Goal: Transaction & Acquisition: Purchase product/service

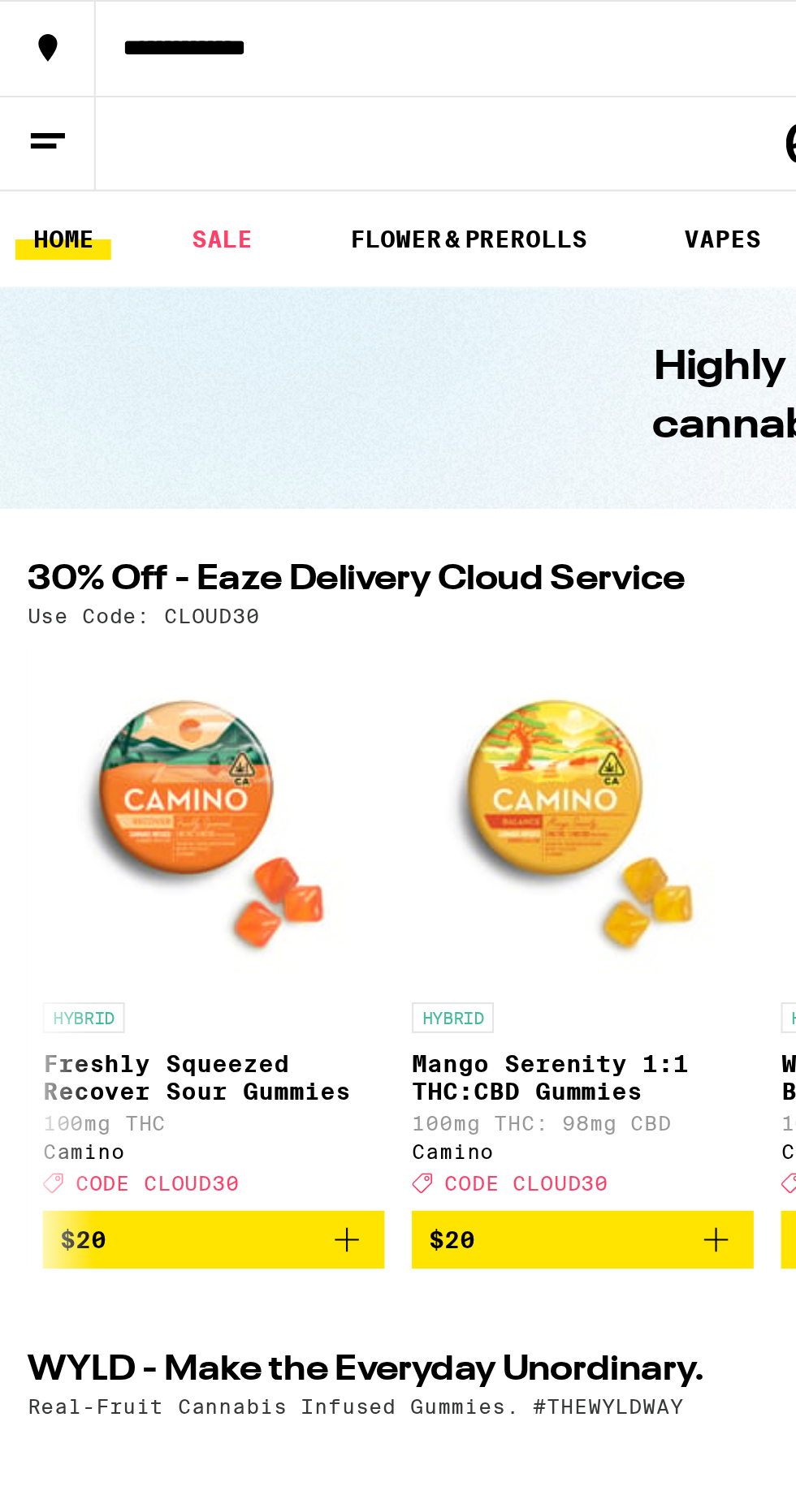
scroll to position [0, 6134]
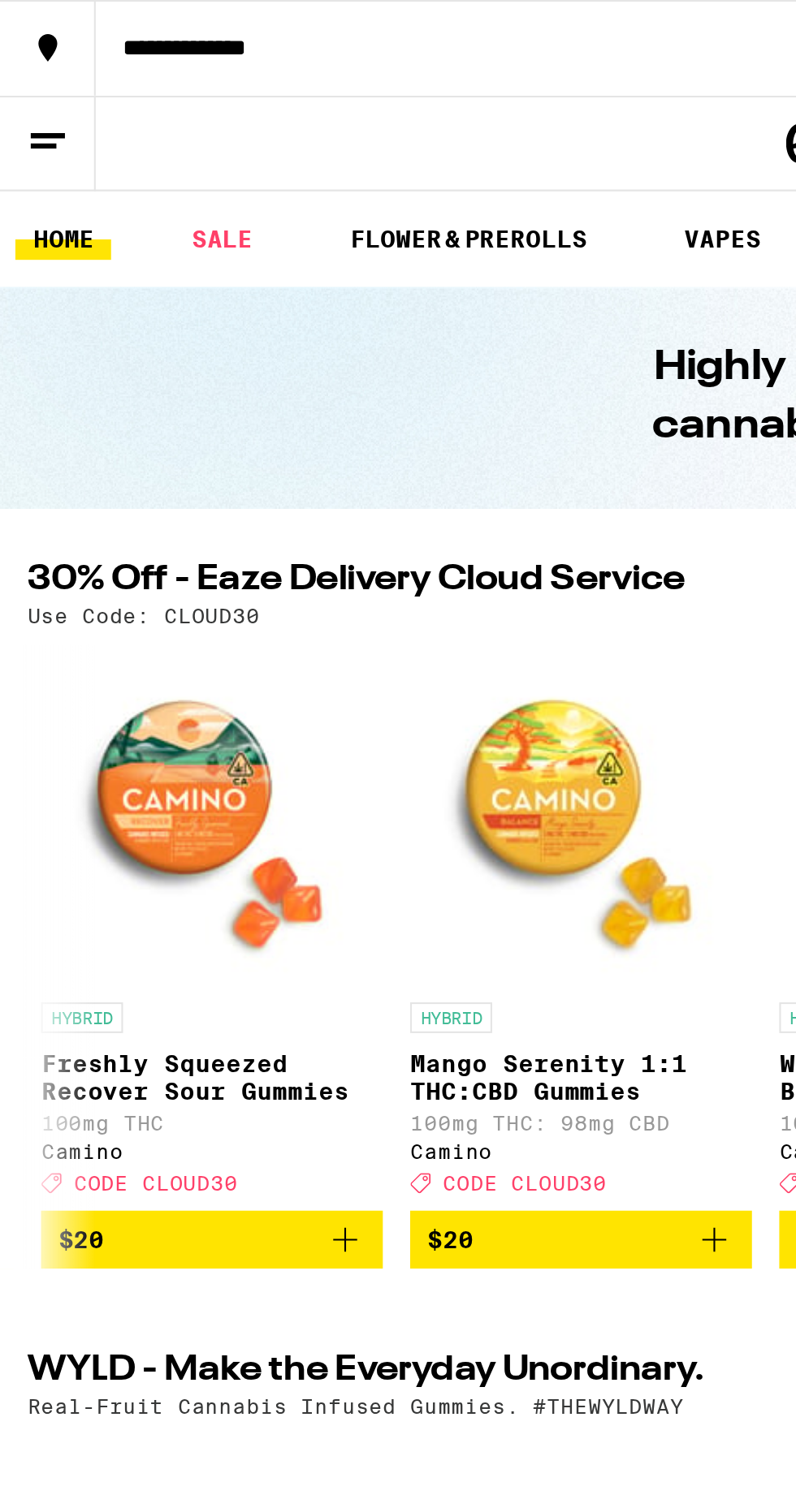
click at [157, 588] on button "$20" at bounding box center [100, 589] width 163 height 27
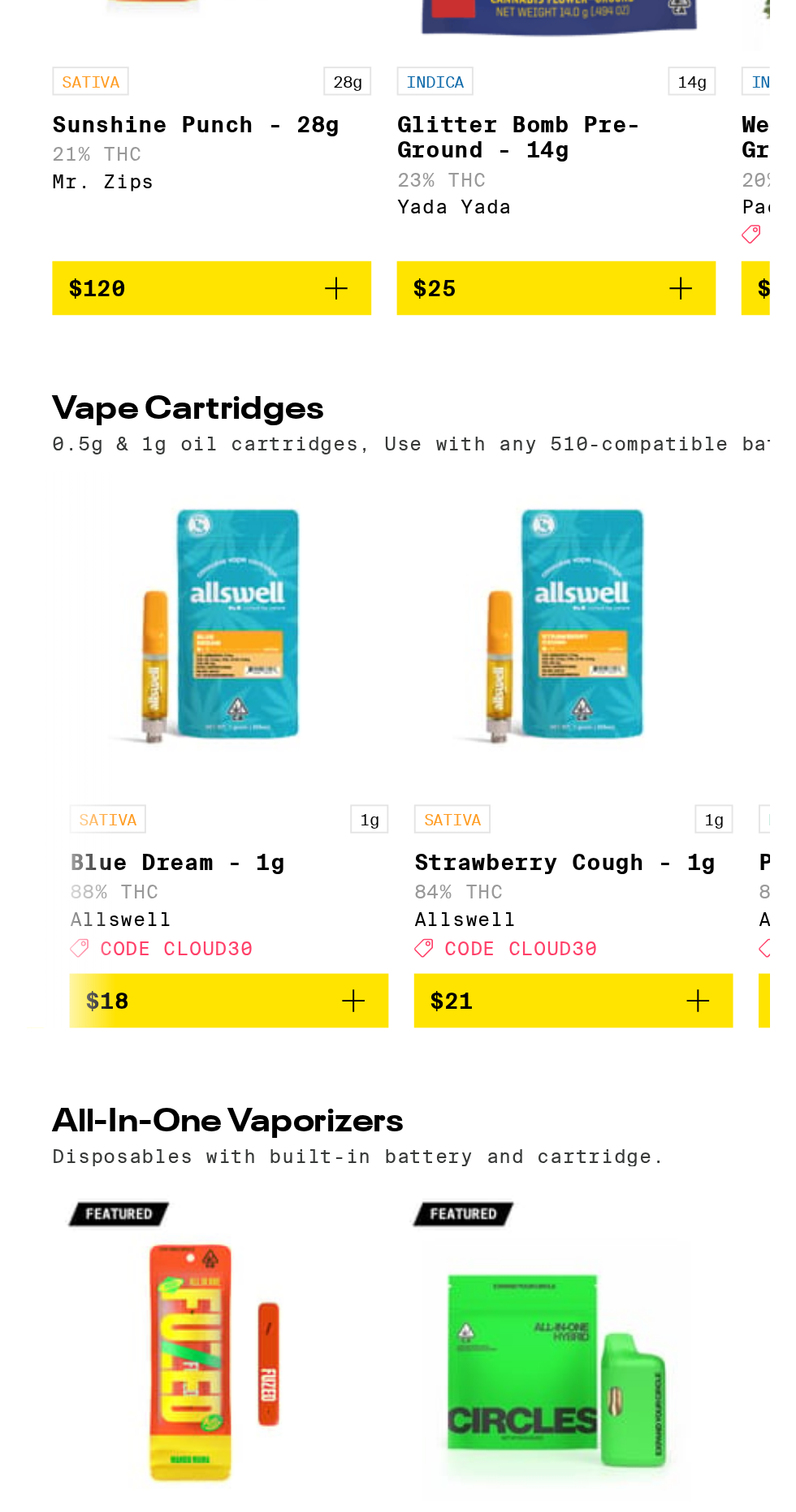
scroll to position [0, 167]
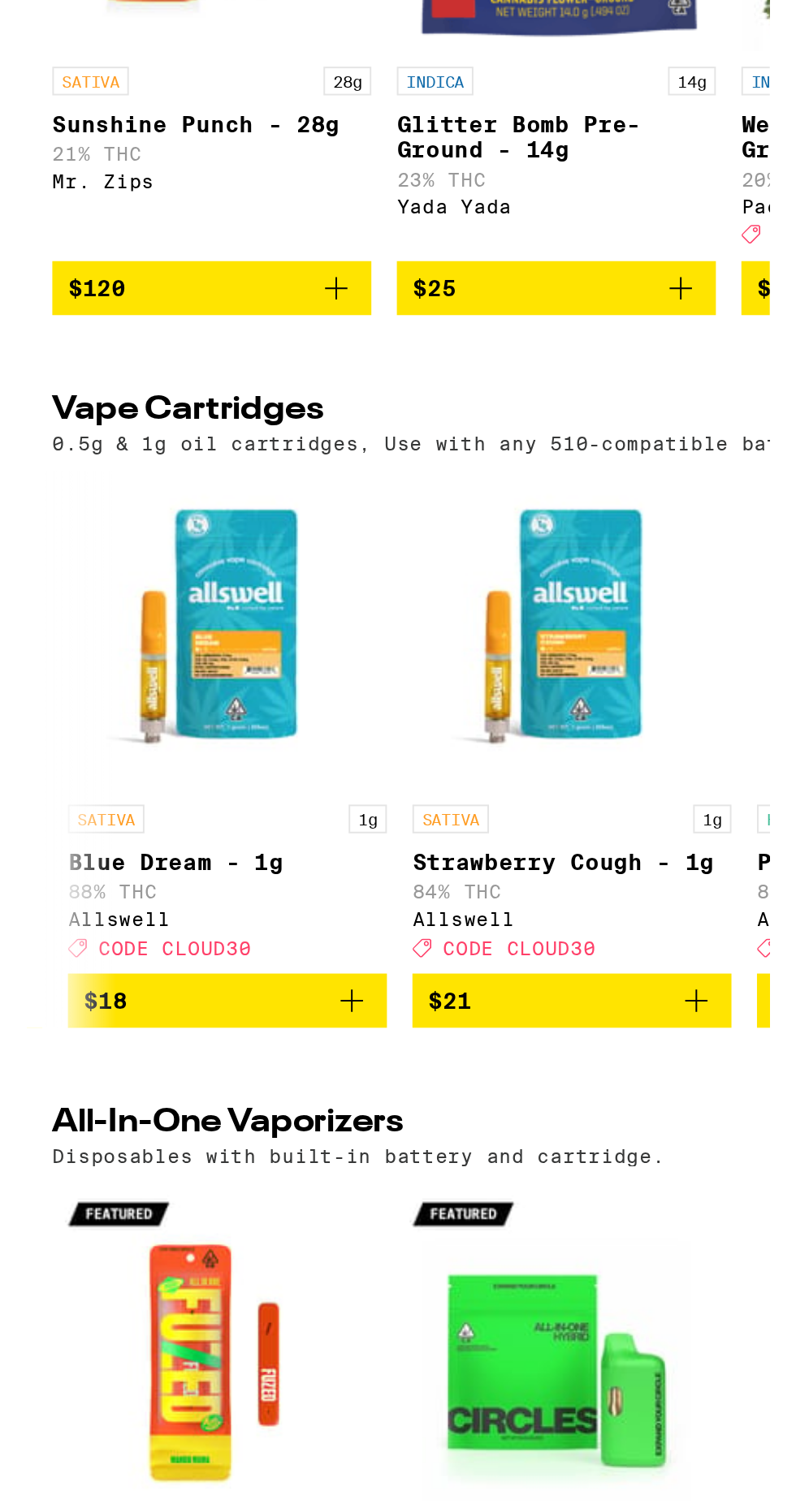
click at [334, 1369] on icon "Add to bag" at bounding box center [341, 1359] width 19 height 19
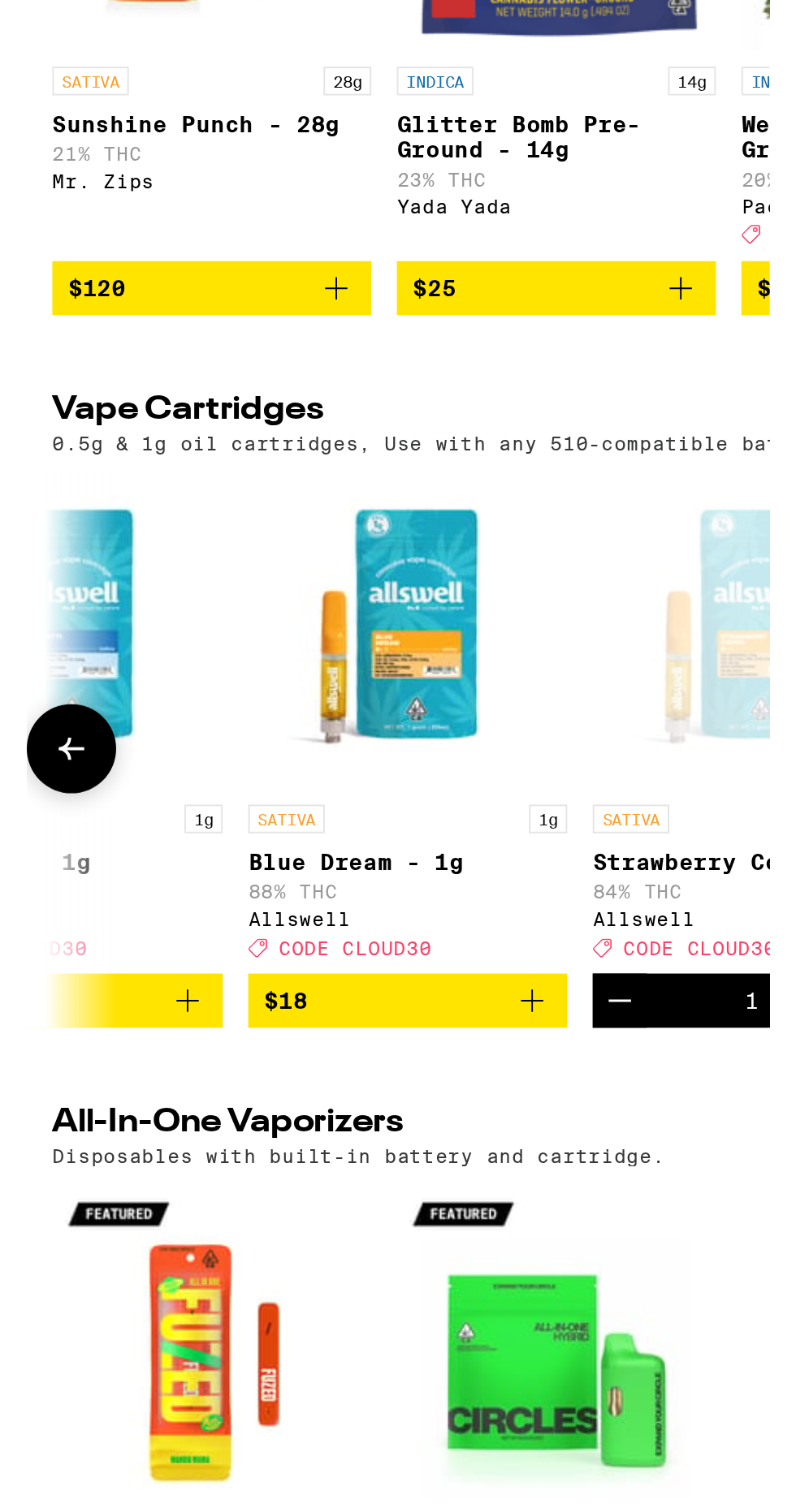
scroll to position [0, 0]
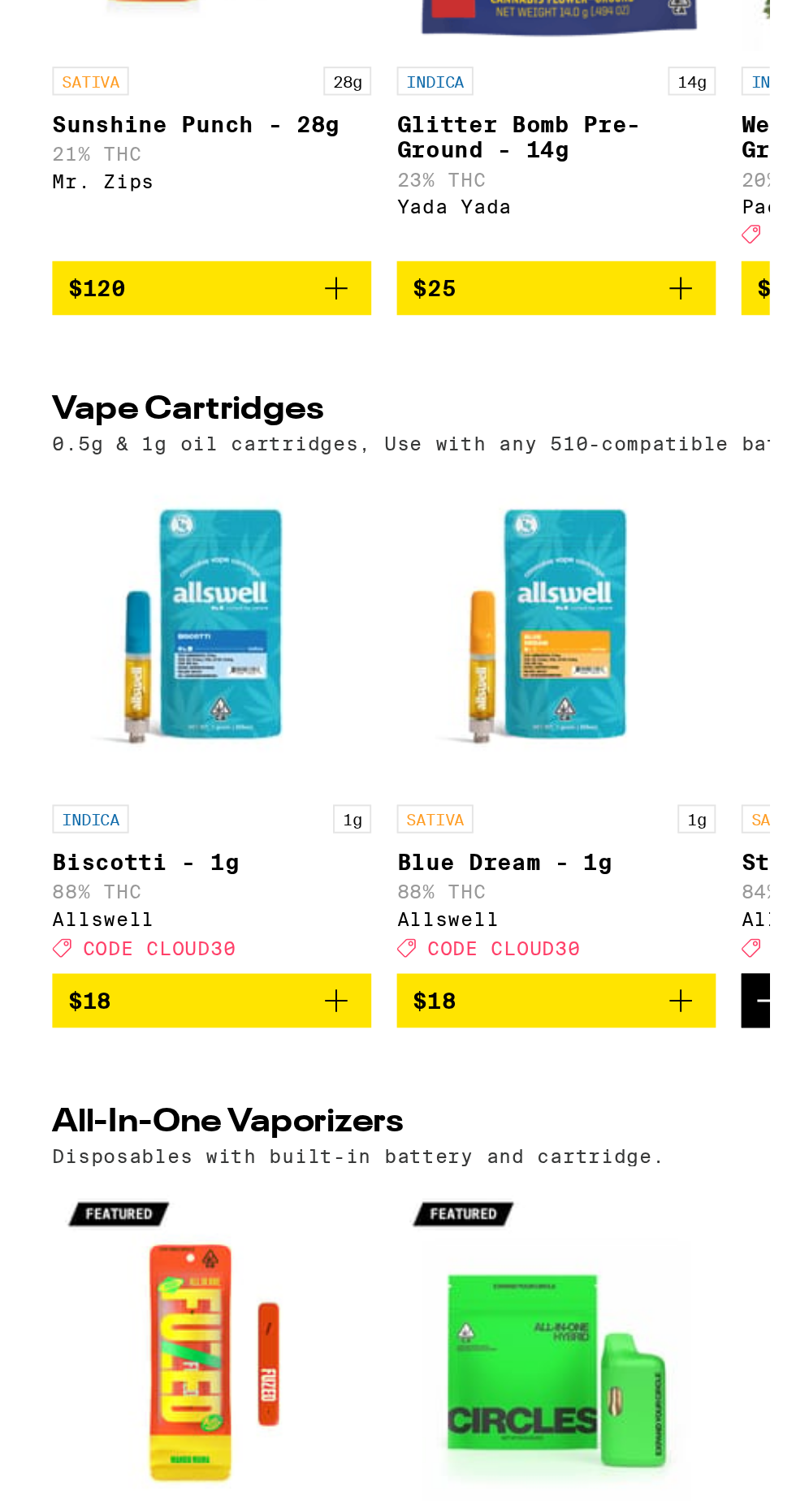
click at [148, 1374] on button "$18" at bounding box center [94, 1359] width 163 height 27
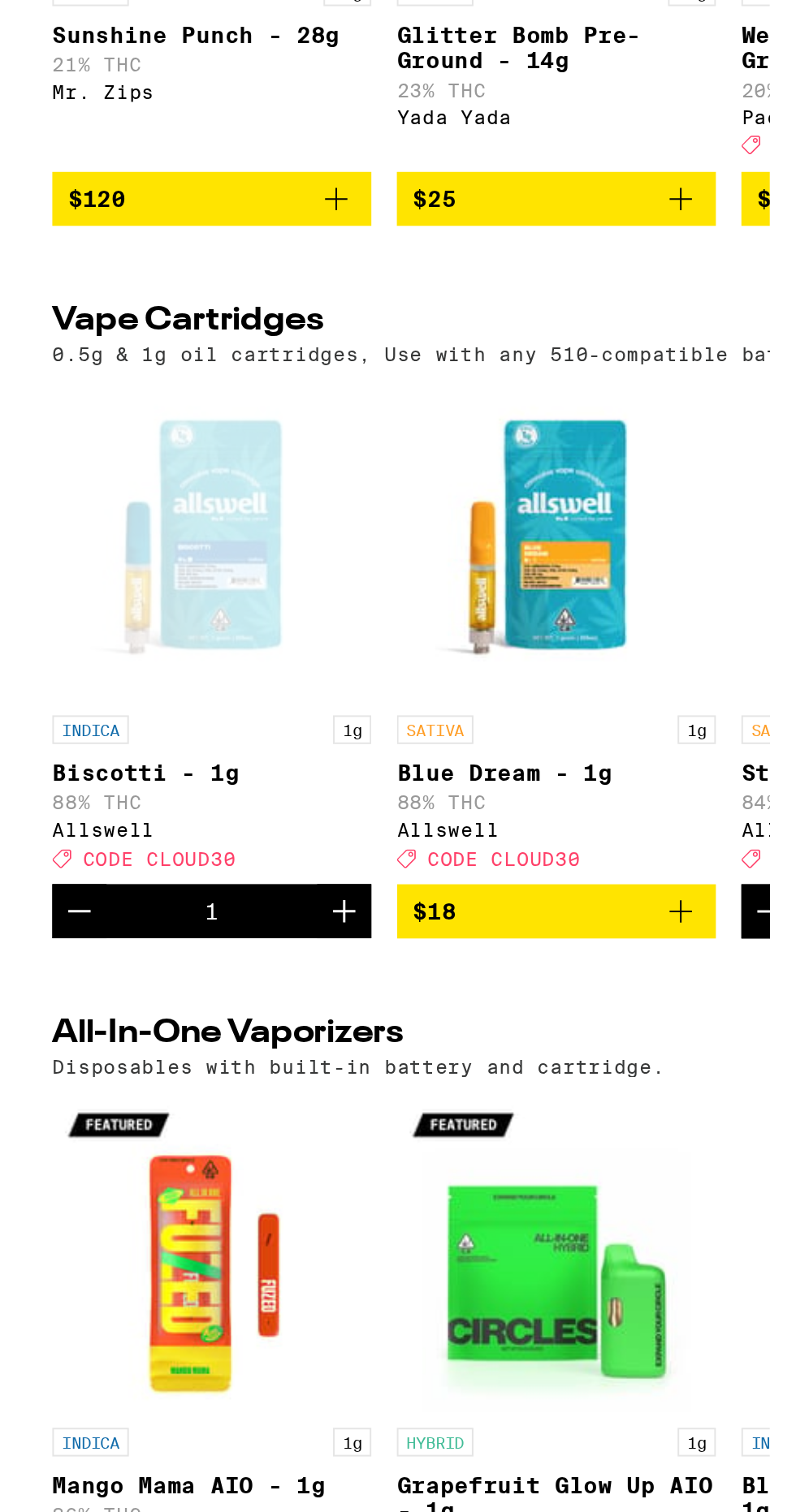
scroll to position [1403, 0]
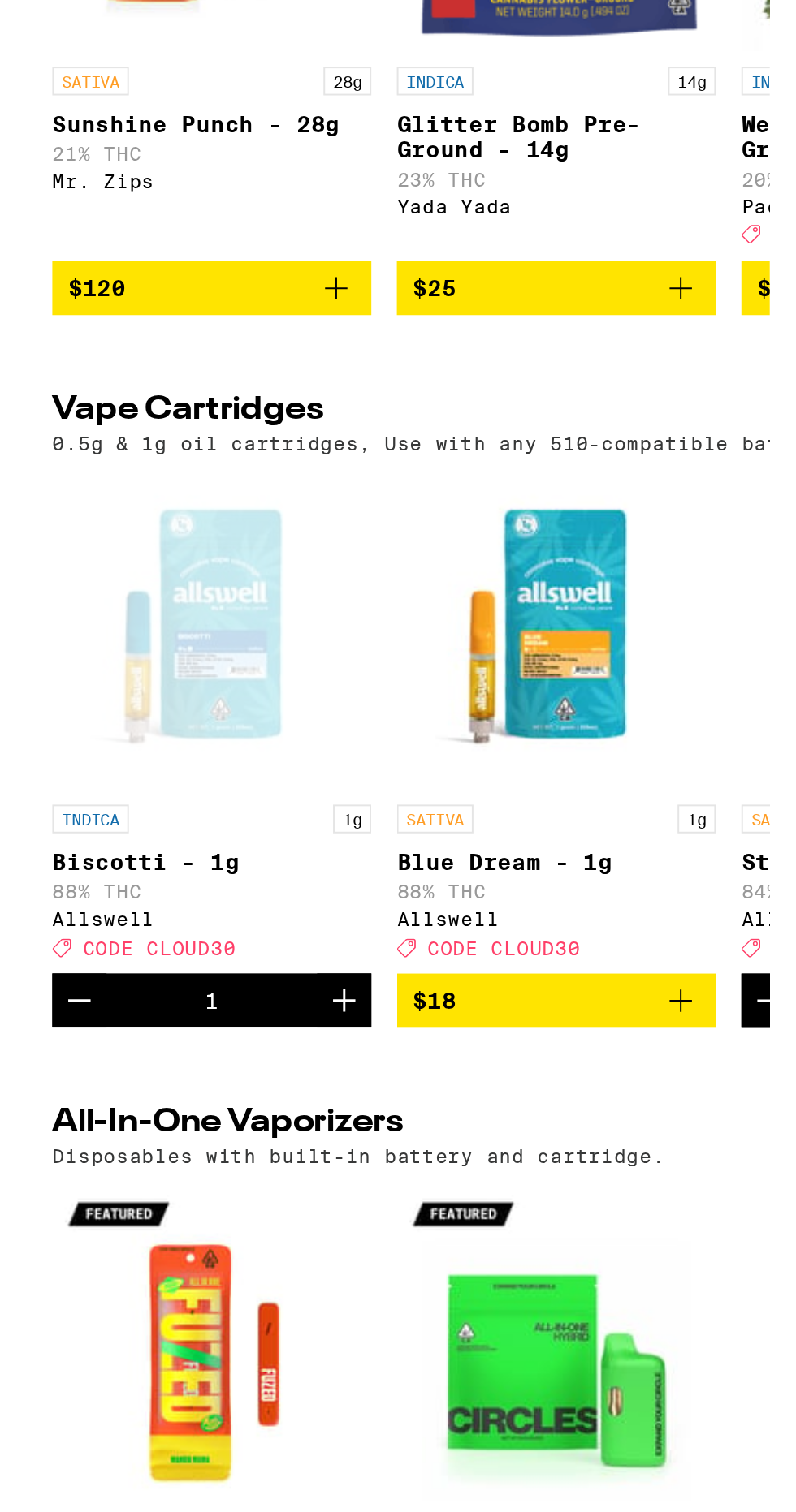
click at [325, 1369] on icon "Add to bag" at bounding box center [333, 1359] width 19 height 19
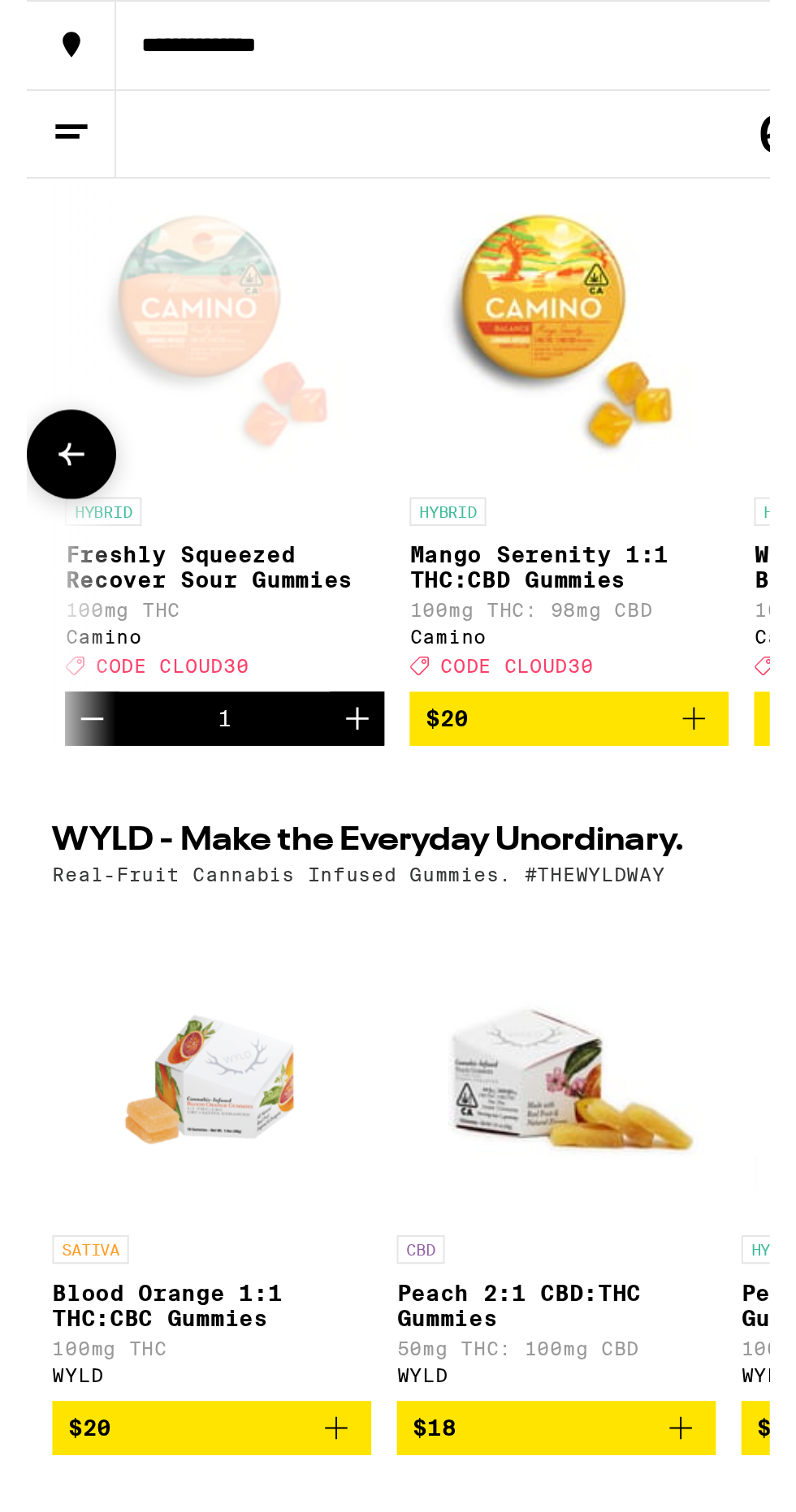
scroll to position [0, 0]
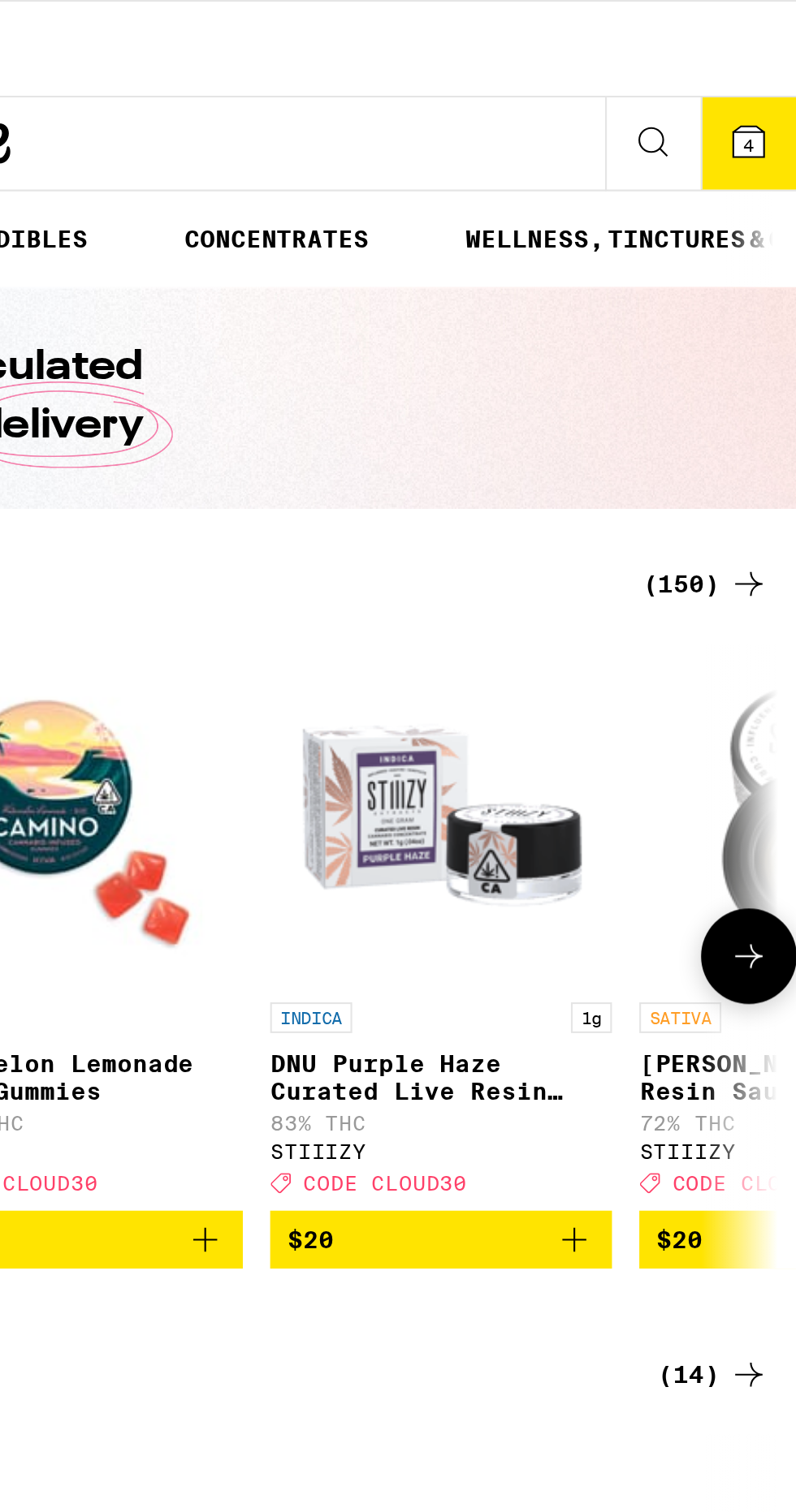
click at [771, 62] on icon at bounding box center [773, 67] width 15 height 15
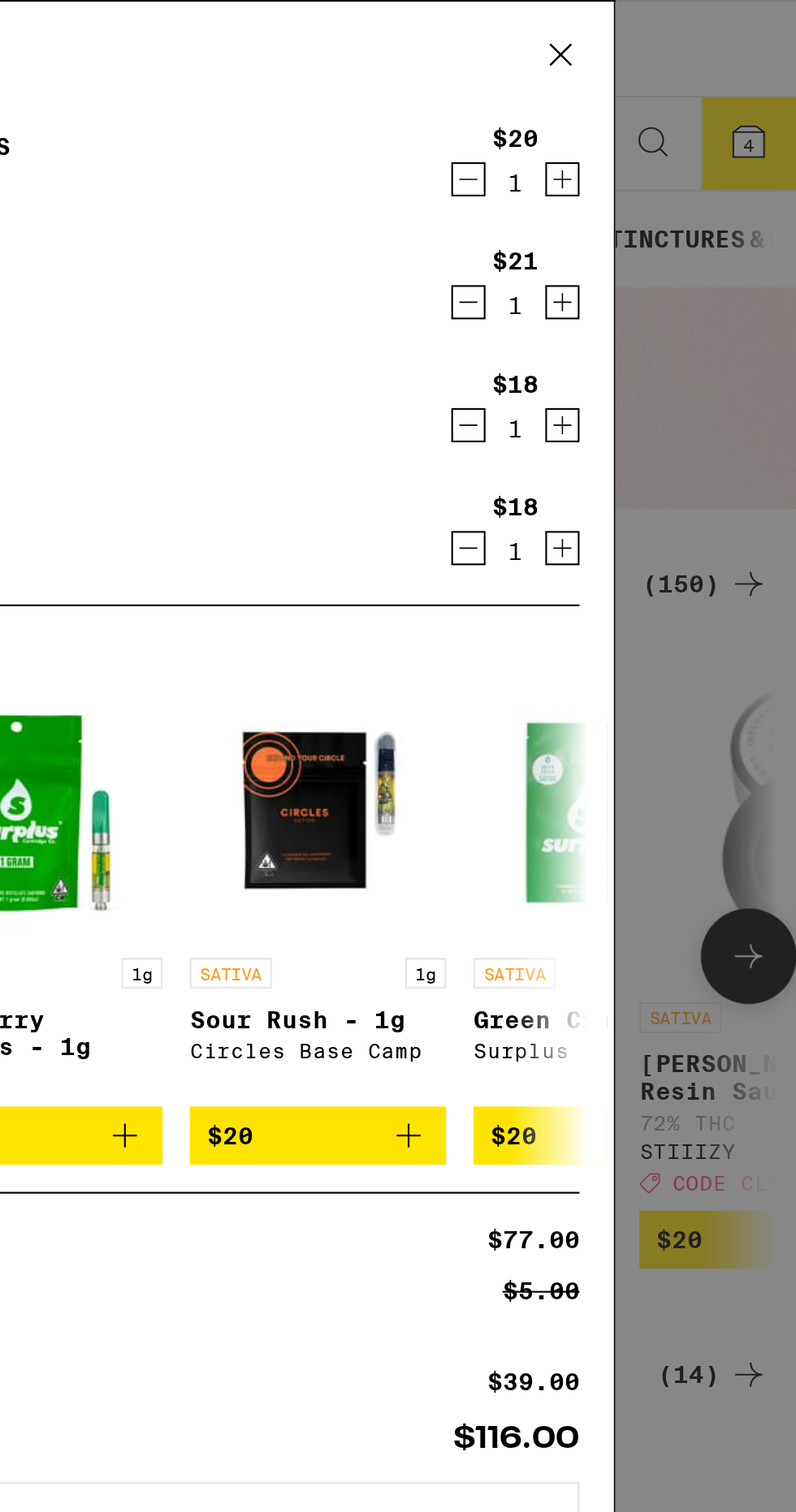
click at [693, 18] on icon at bounding box center [683, 25] width 25 height 25
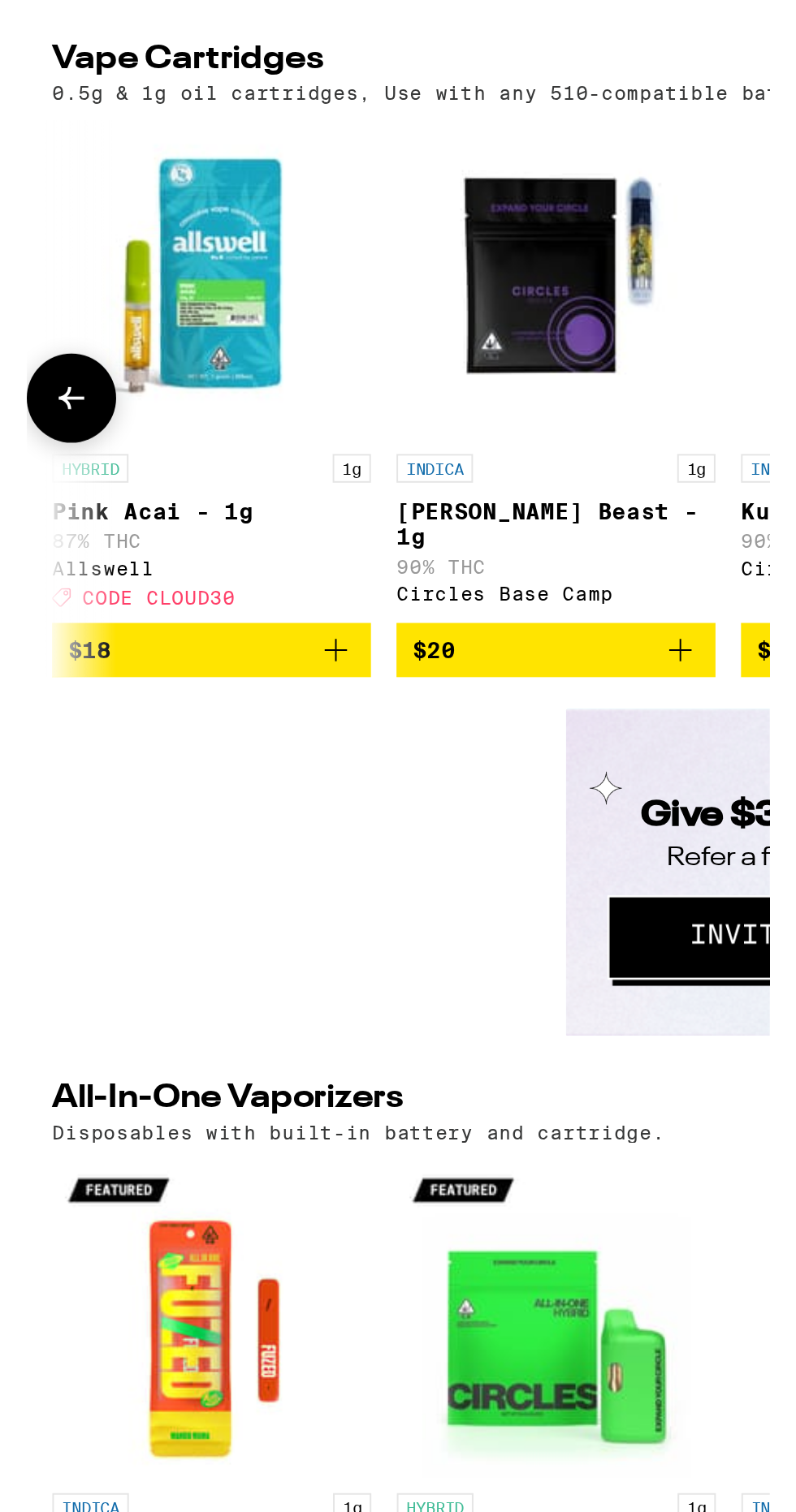
scroll to position [1683, 0]
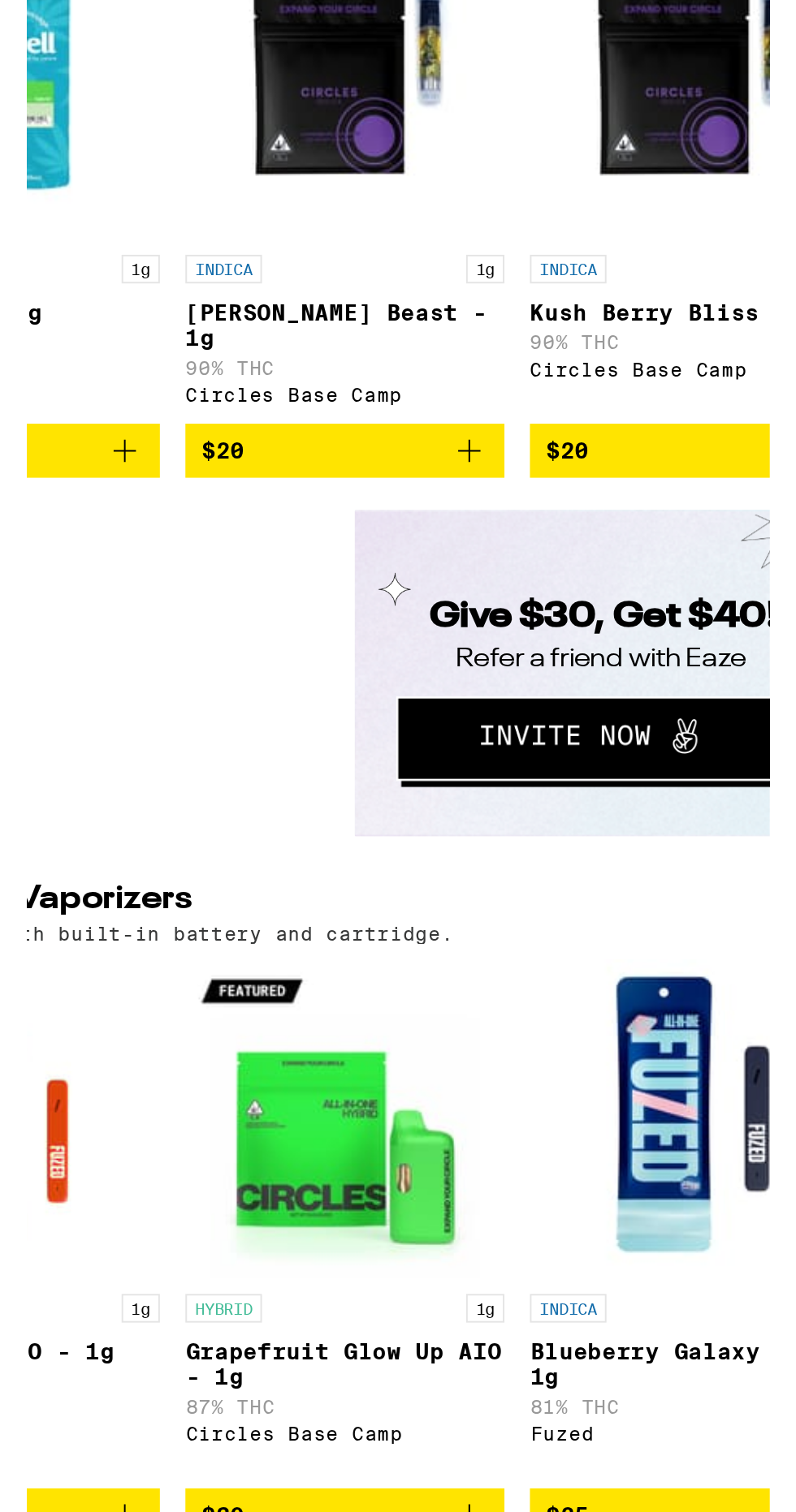
click at [333, 1090] on icon "Add to bag" at bounding box center [333, 1079] width 19 height 19
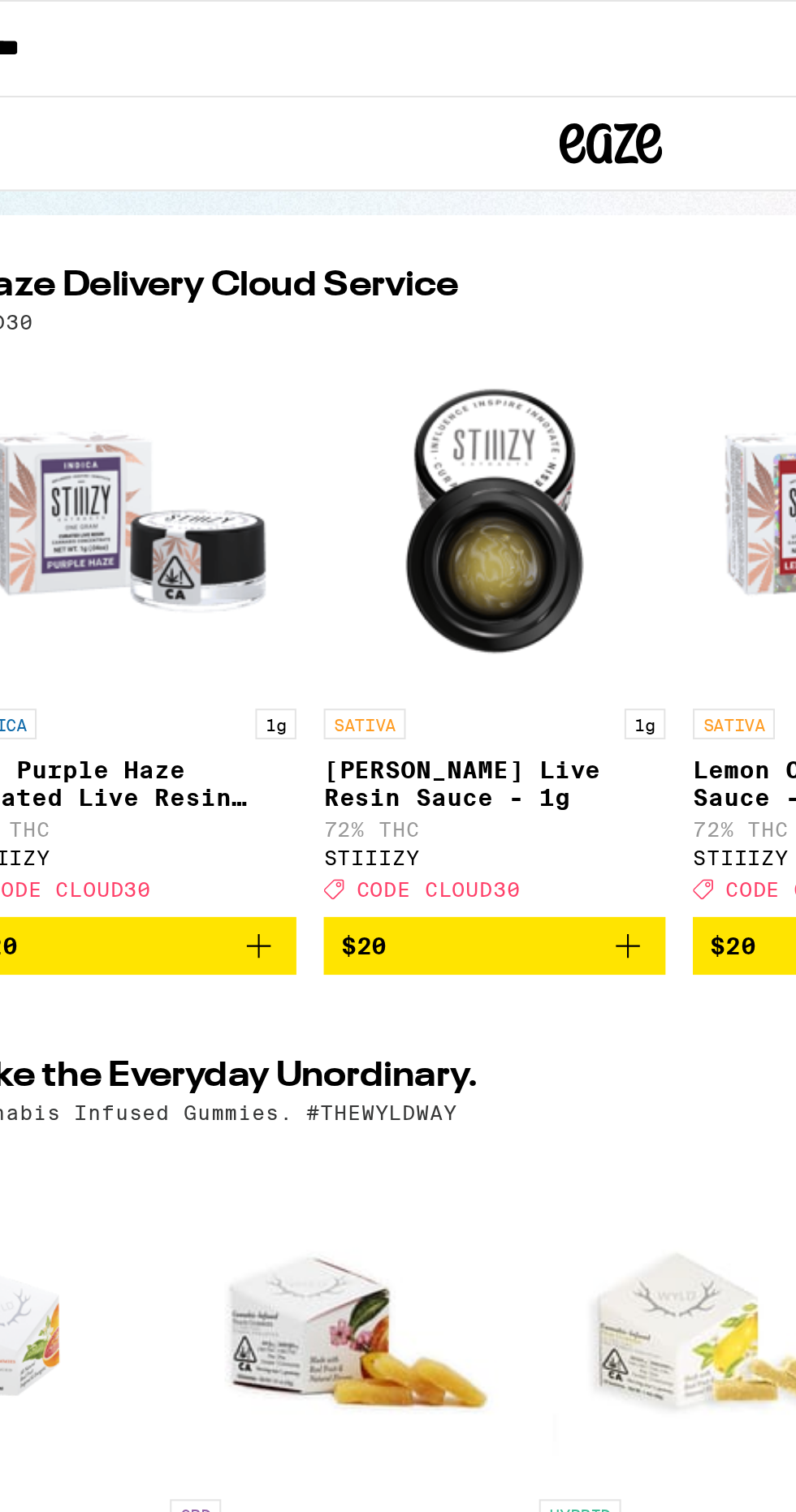
scroll to position [0, 6999]
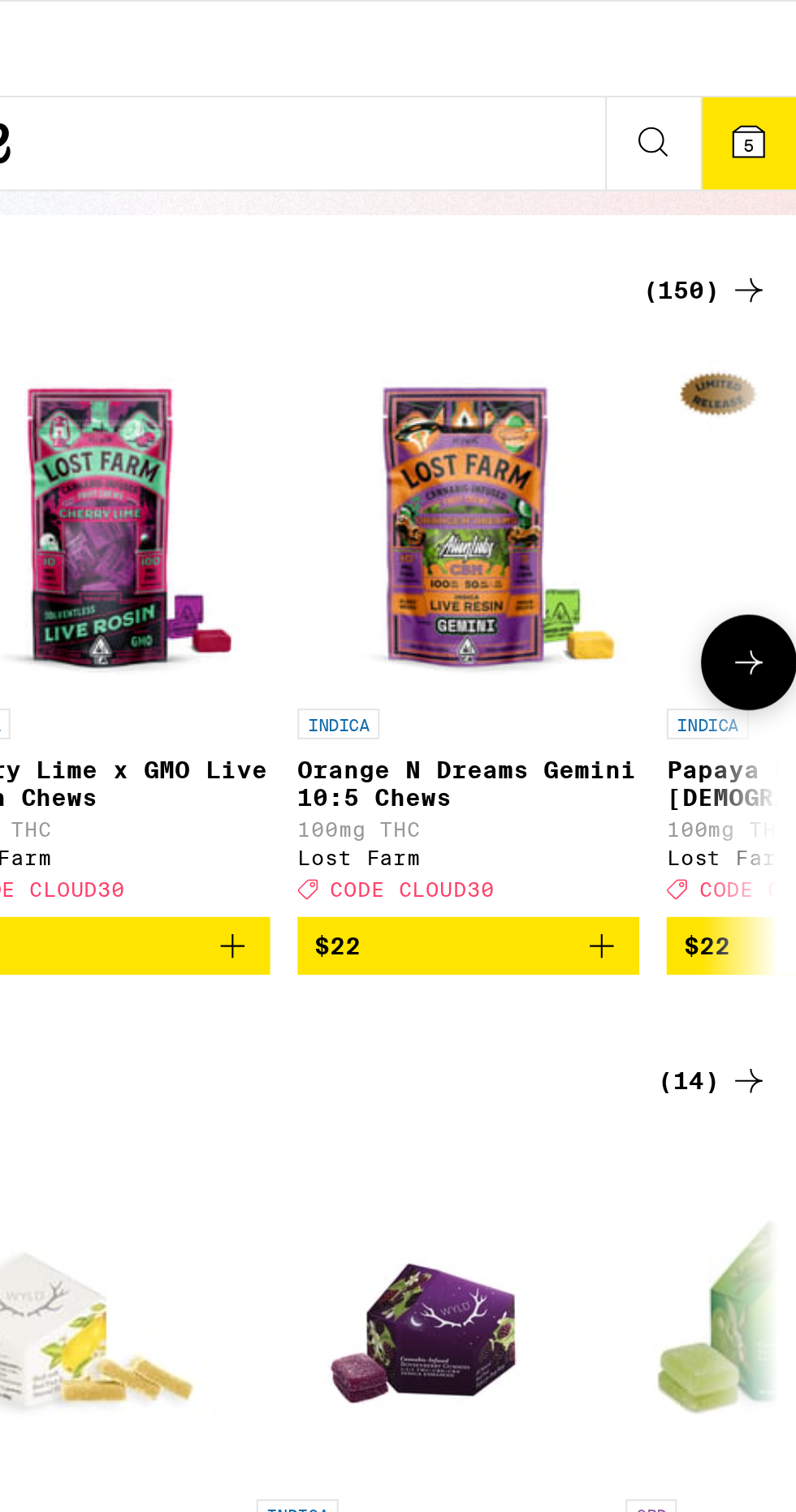
click at [785, 55] on button "5" at bounding box center [773, 68] width 45 height 44
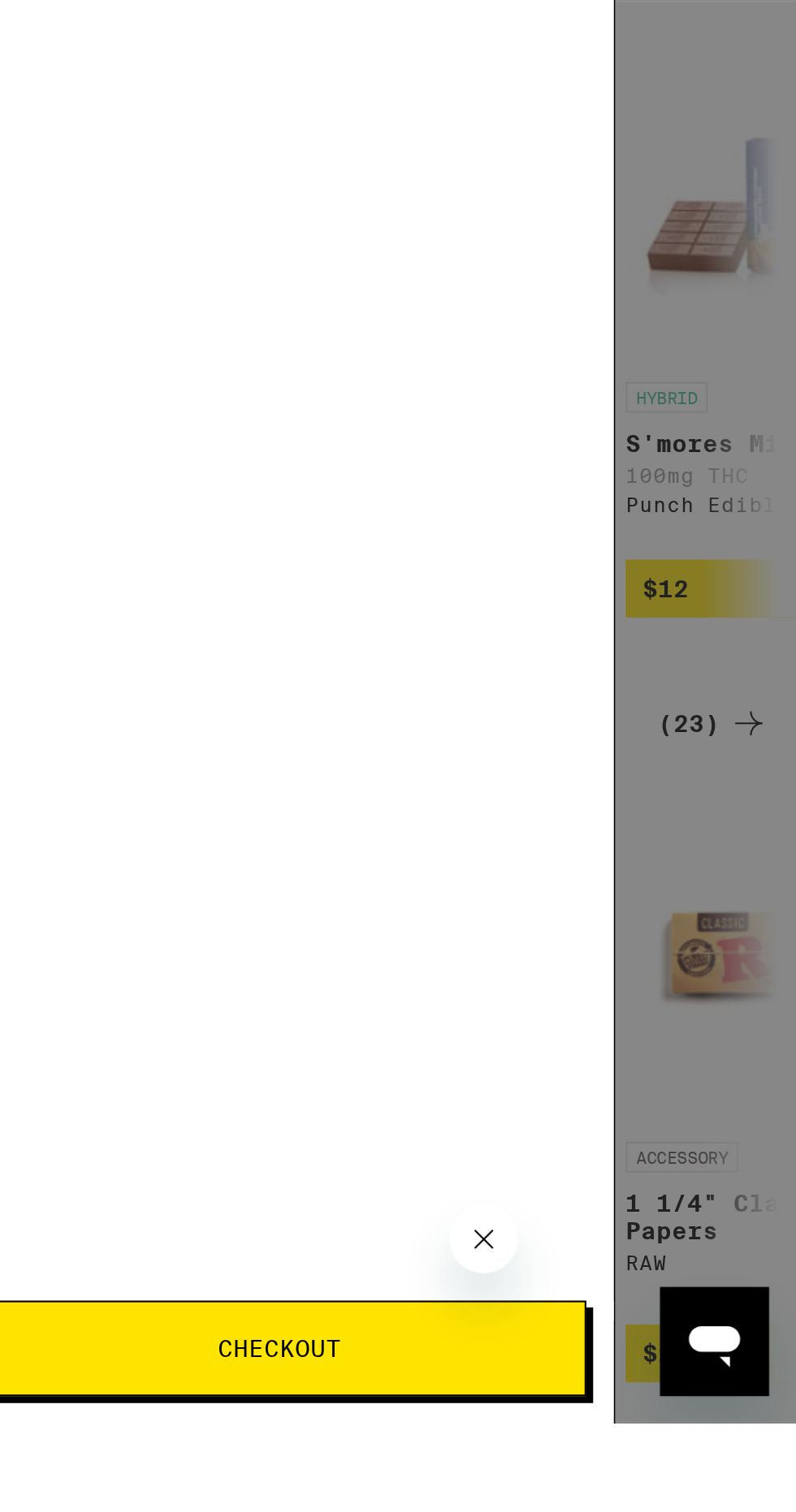
scroll to position [196, 0]
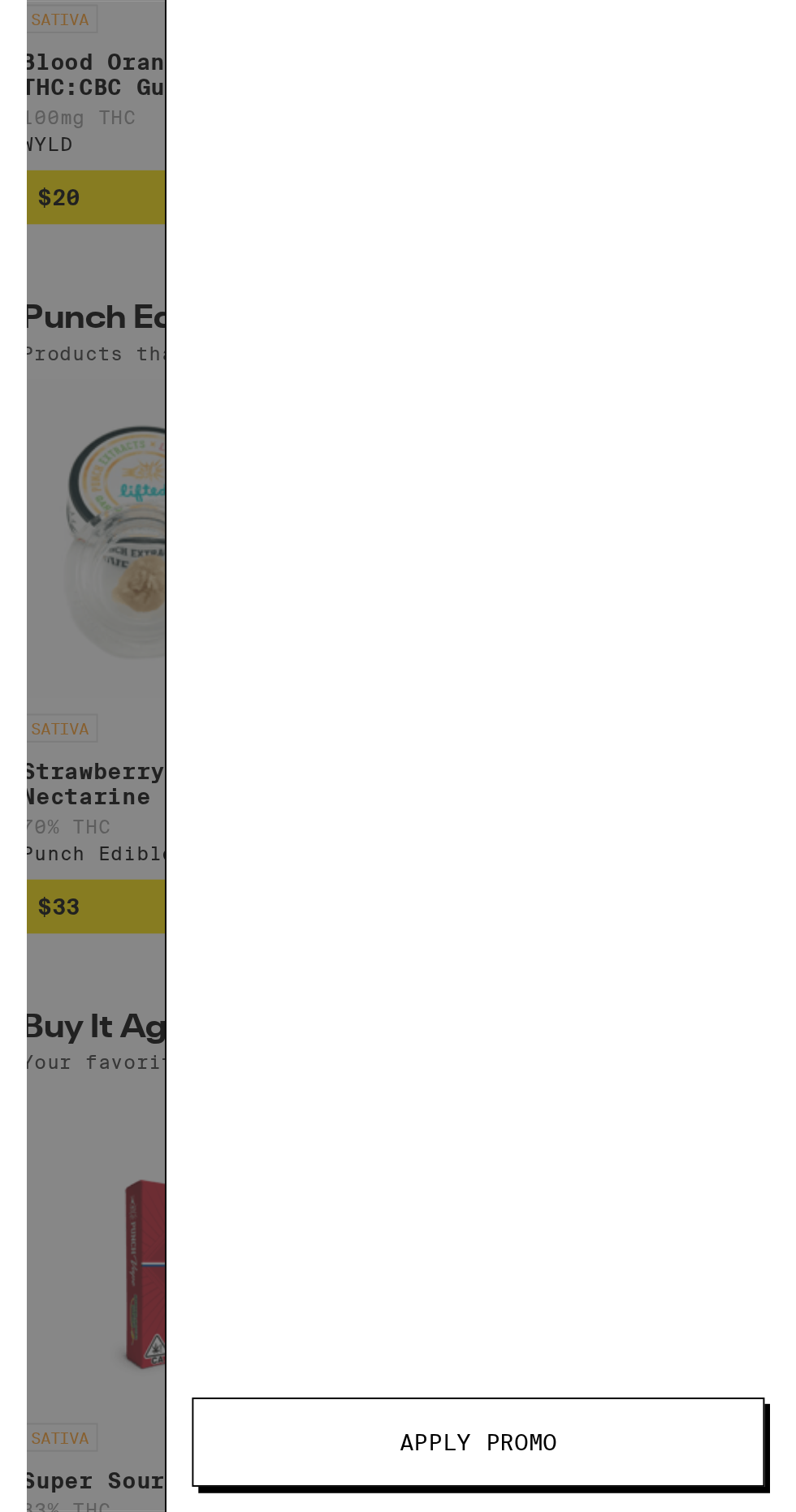
click at [234, 1470] on div "Your Cart Freshly Squeezed Recover Sour Gummies Camino $20 1 Strawberry Cough -…" at bounding box center [398, 786] width 622 height 1571
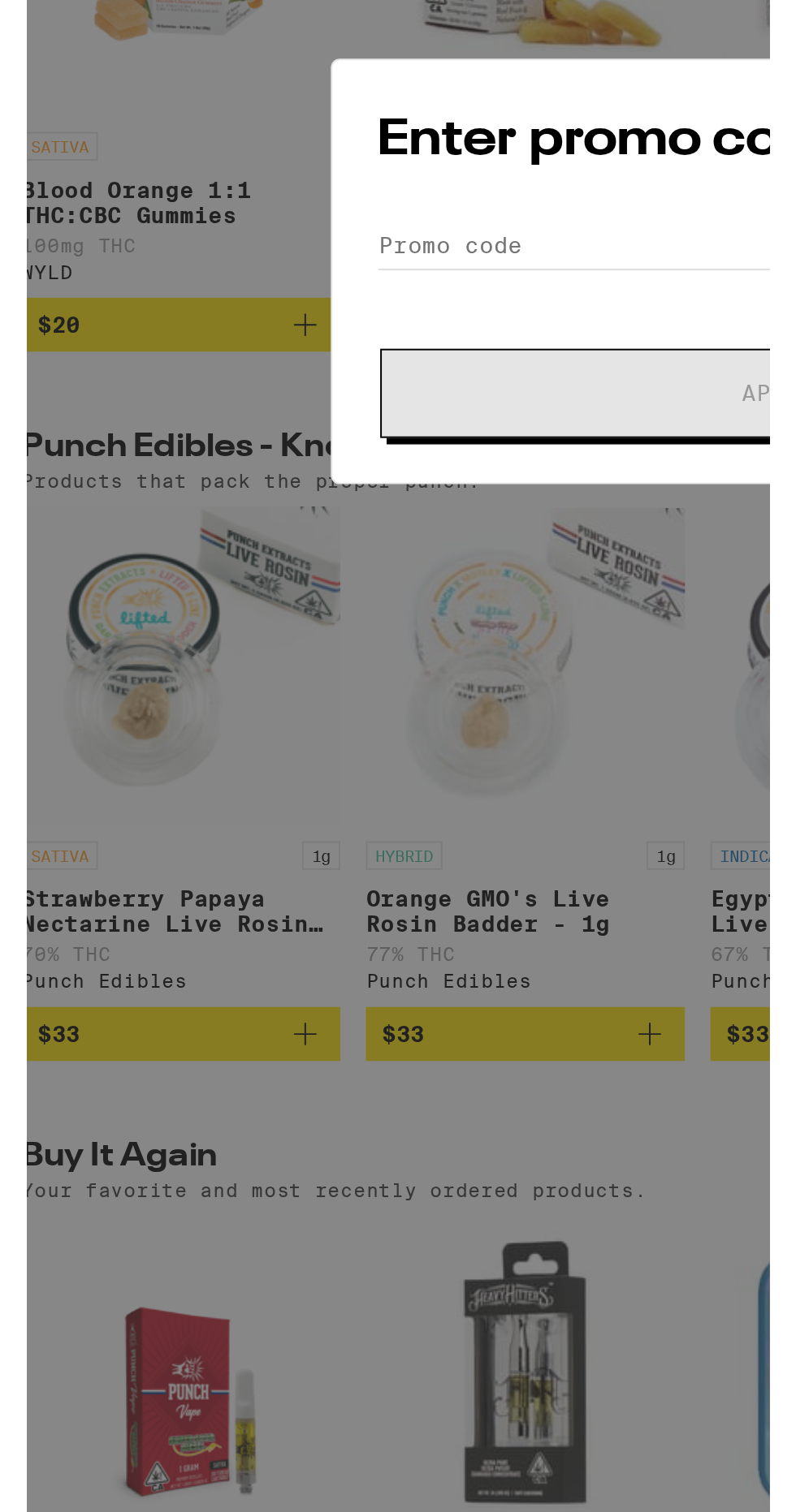
scroll to position [113, 0]
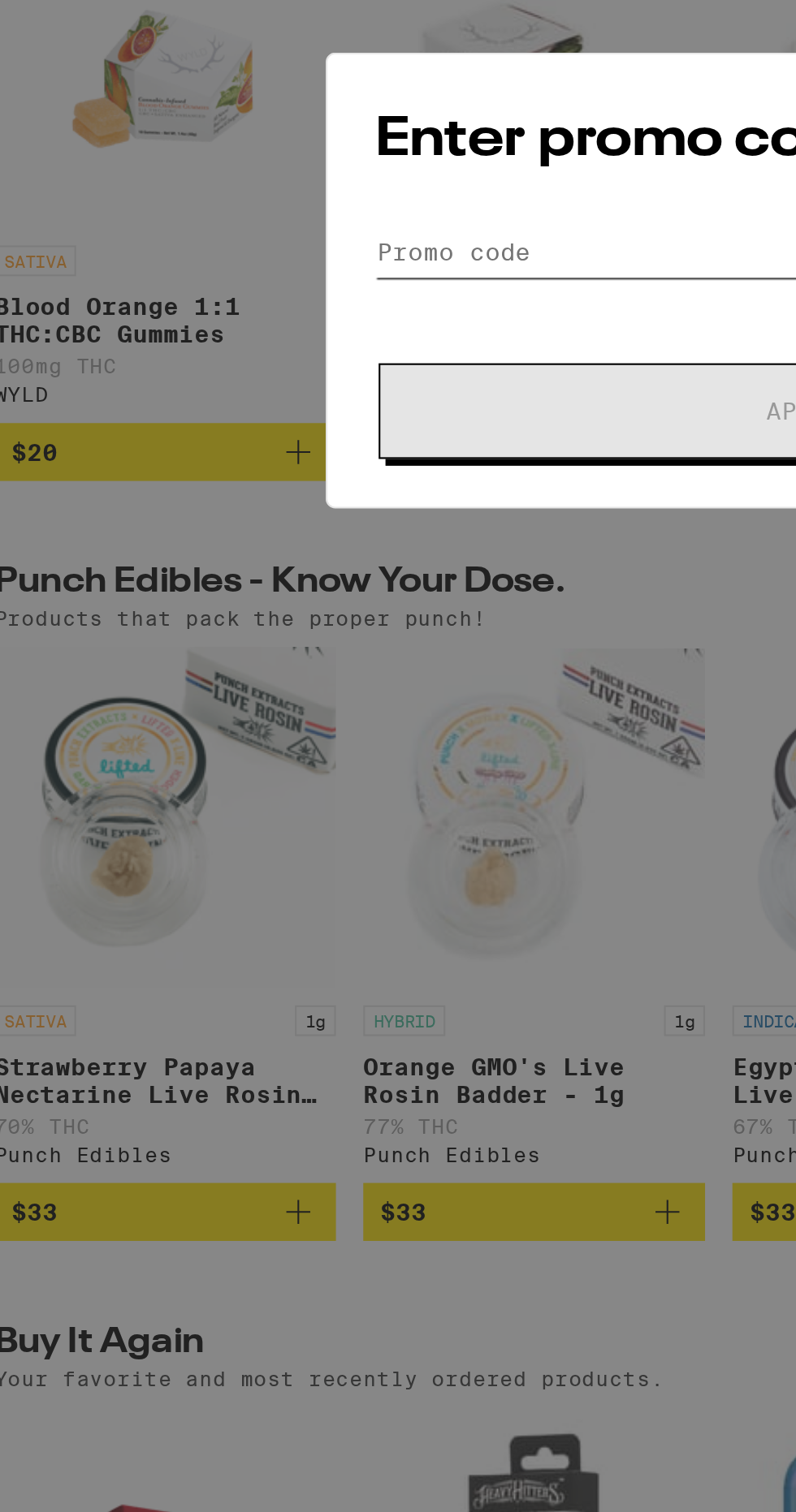
click at [287, 737] on input "Promo Code" at bounding box center [398, 743] width 408 height 25
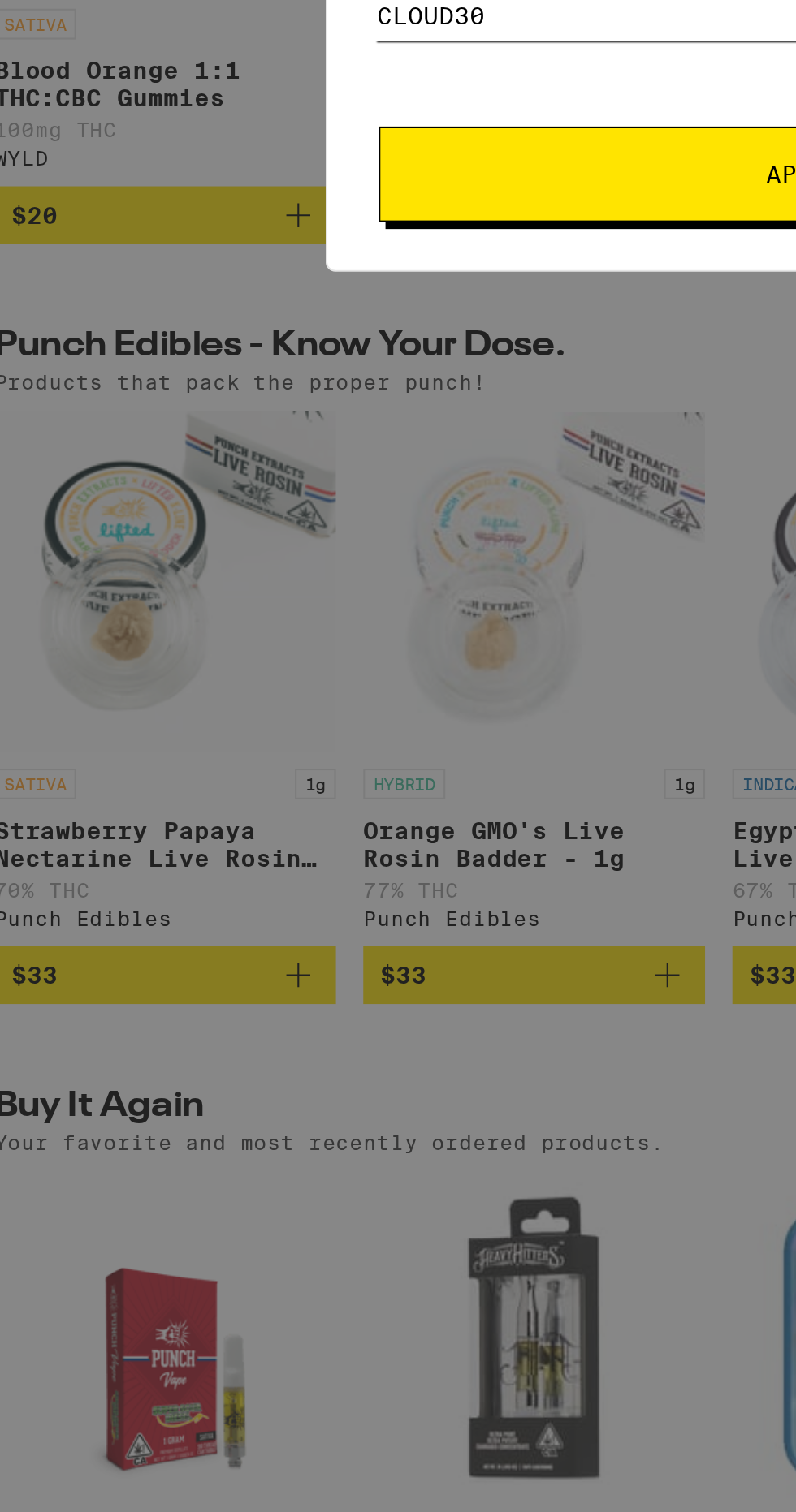
type input "CLOUD30"
click at [308, 808] on button "Apply" at bounding box center [397, 818] width 404 height 45
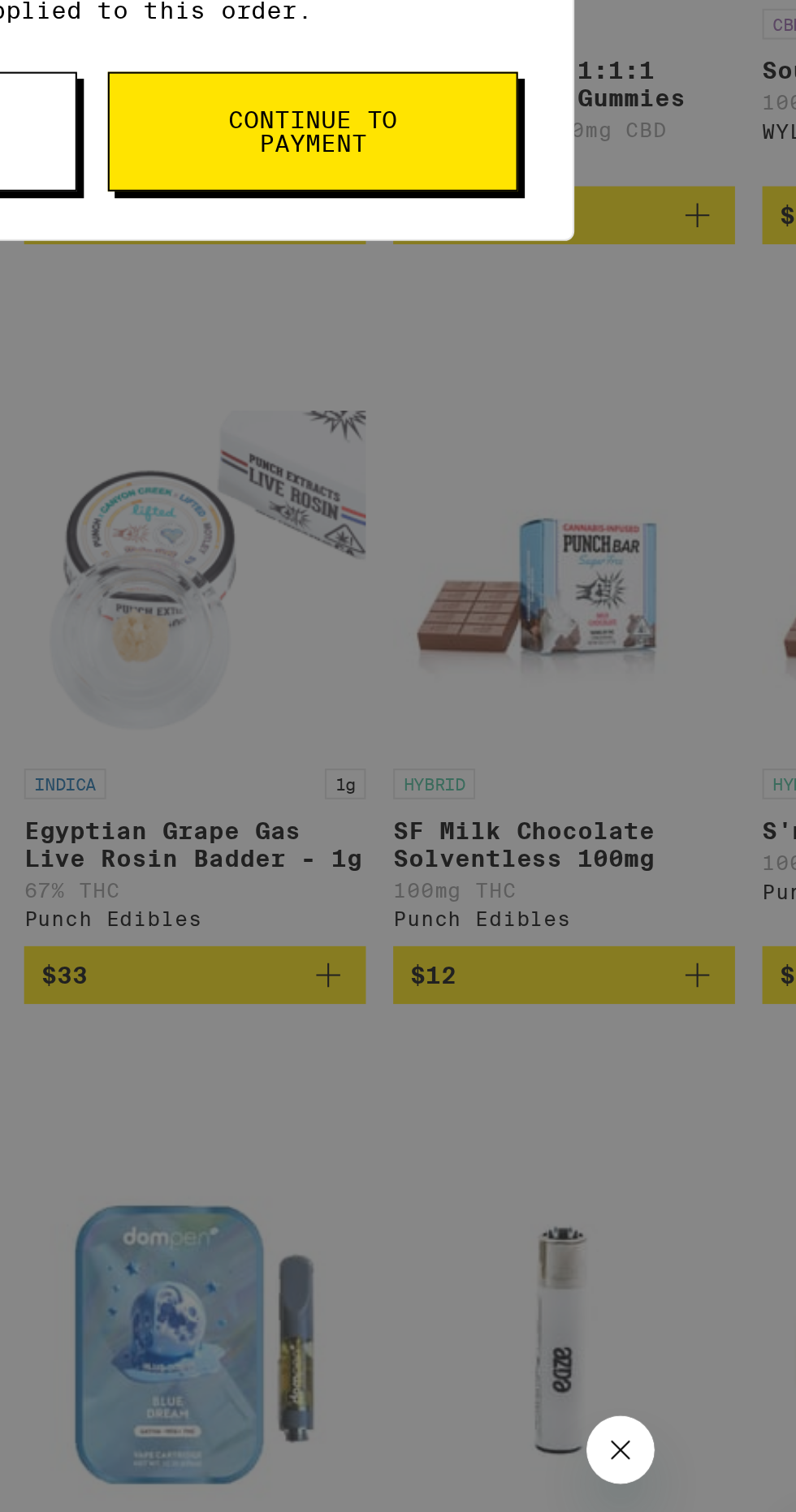
click at [541, 797] on span "Continue to payment" at bounding box center [501, 797] width 83 height 23
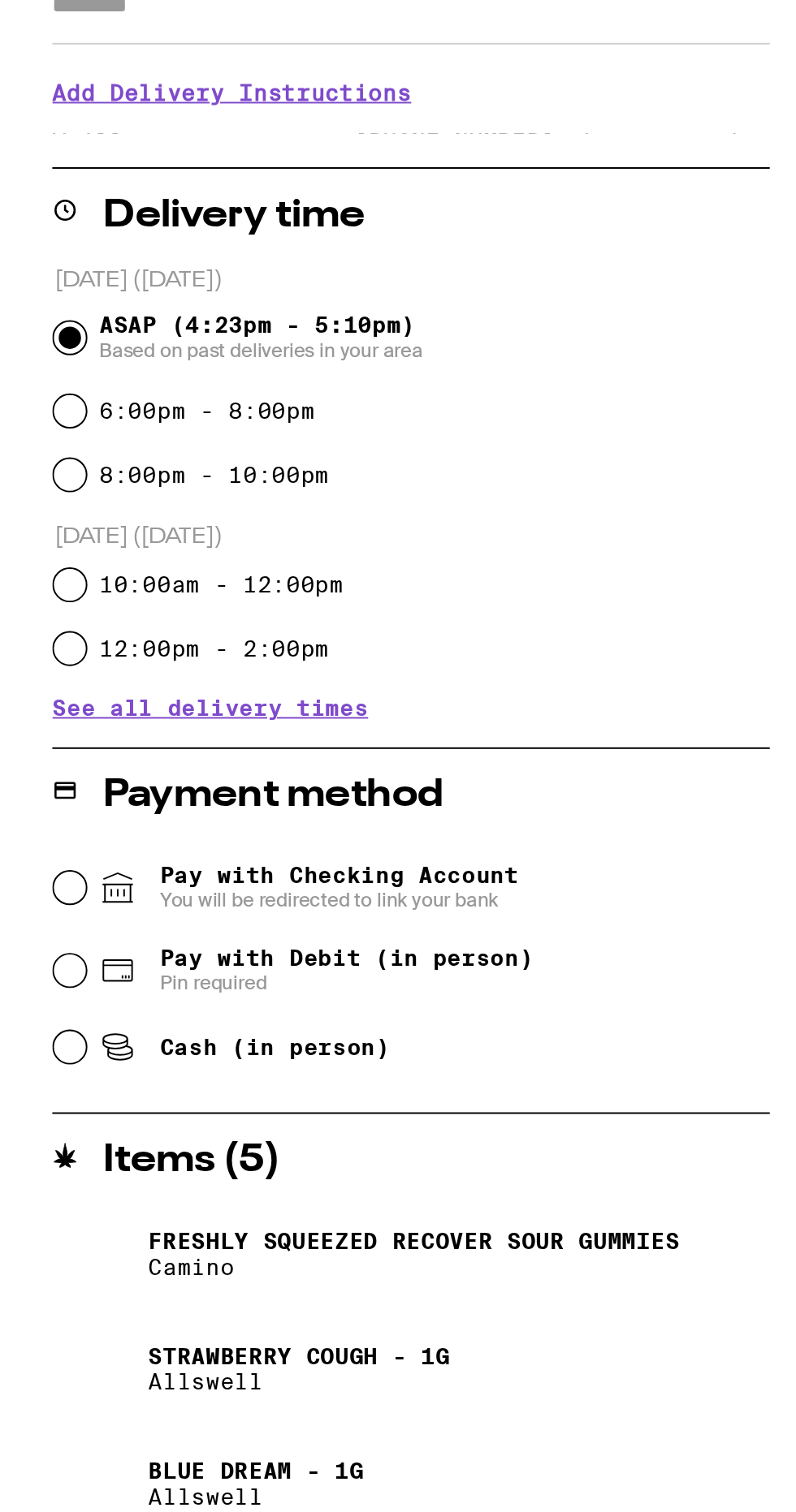
scroll to position [84, 0]
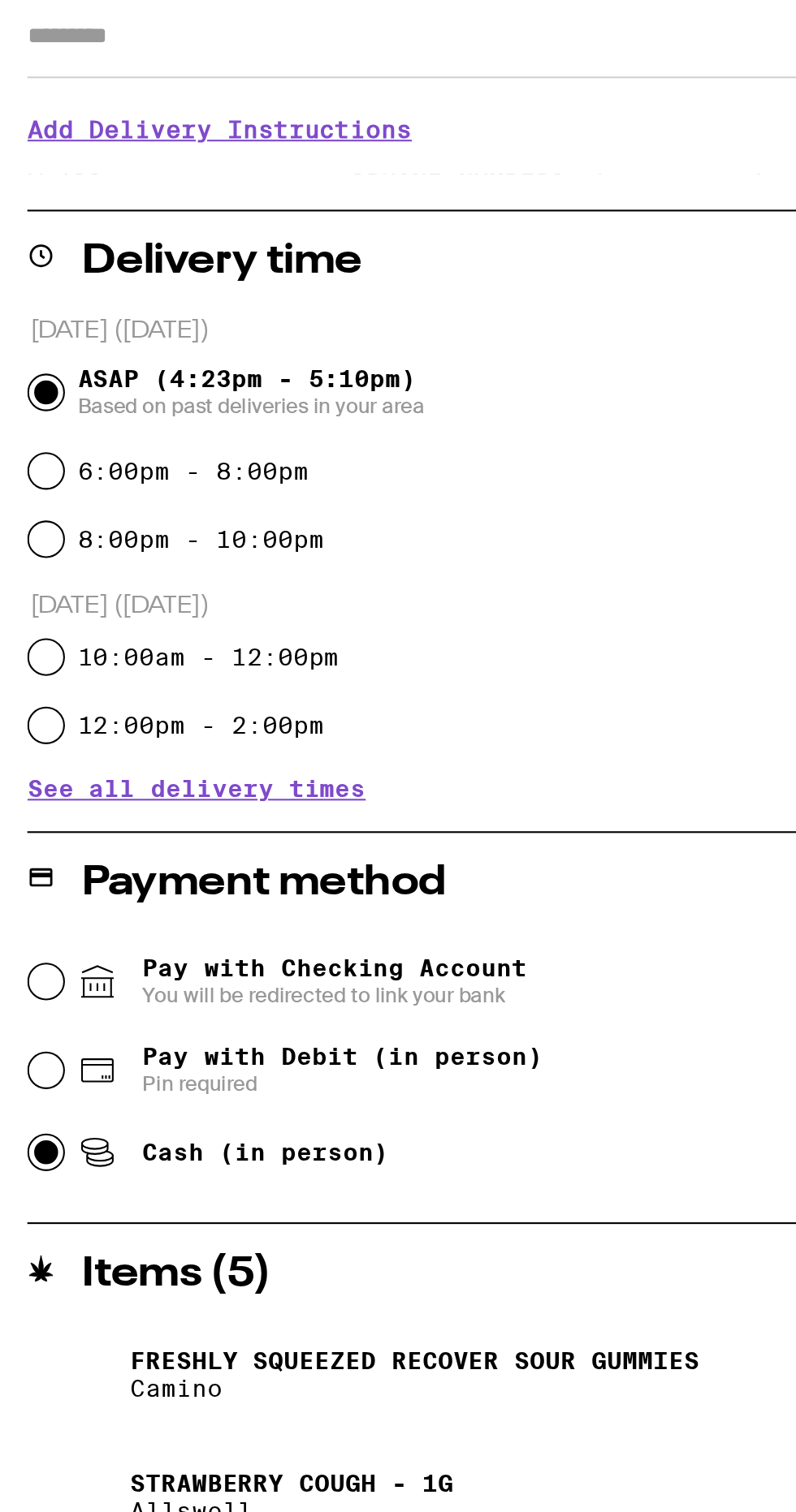
click at [26, 798] on input "Cash (in person)" at bounding box center [22, 798] width 16 height 16
radio input "true"
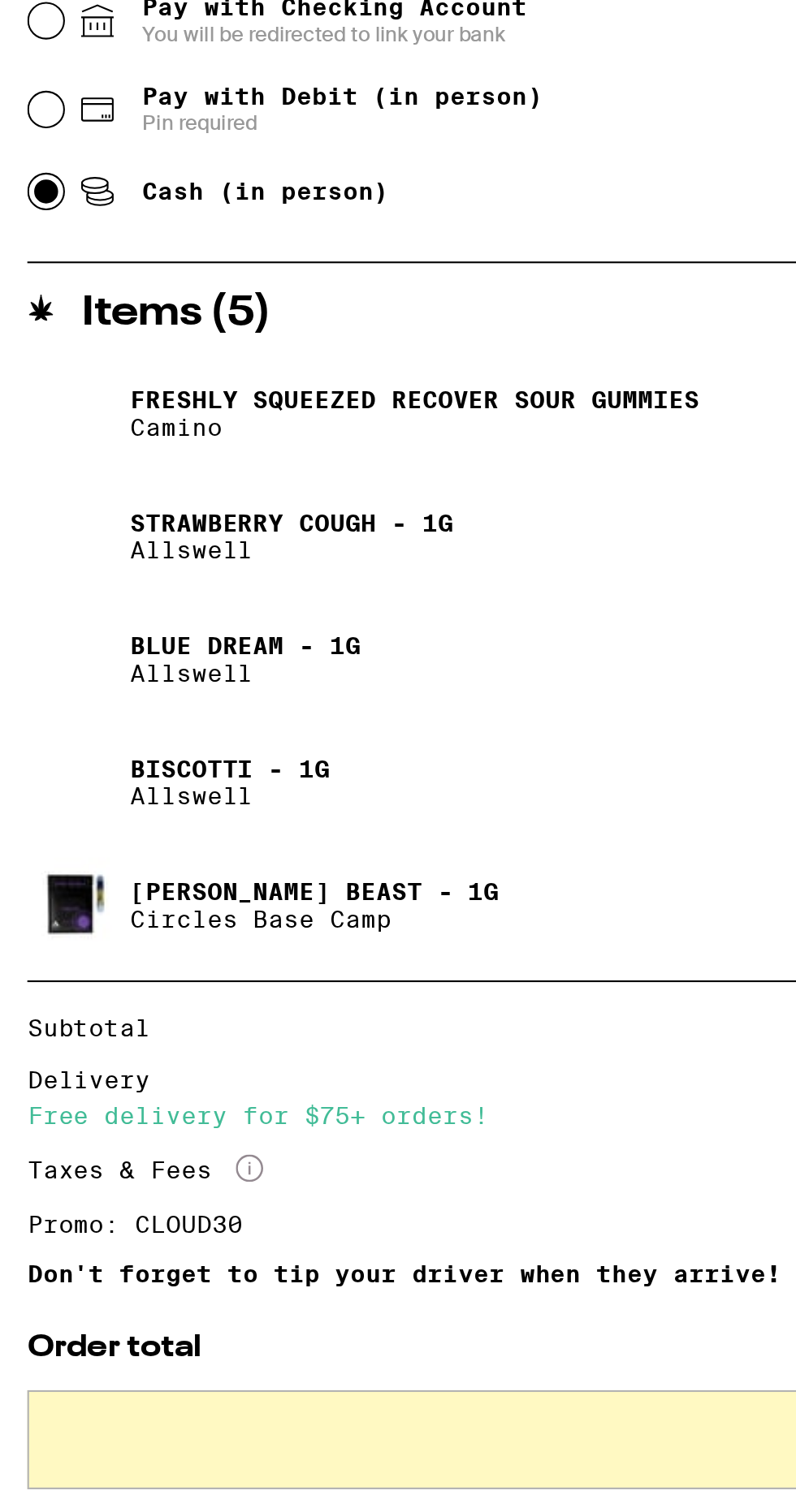
scroll to position [0, 0]
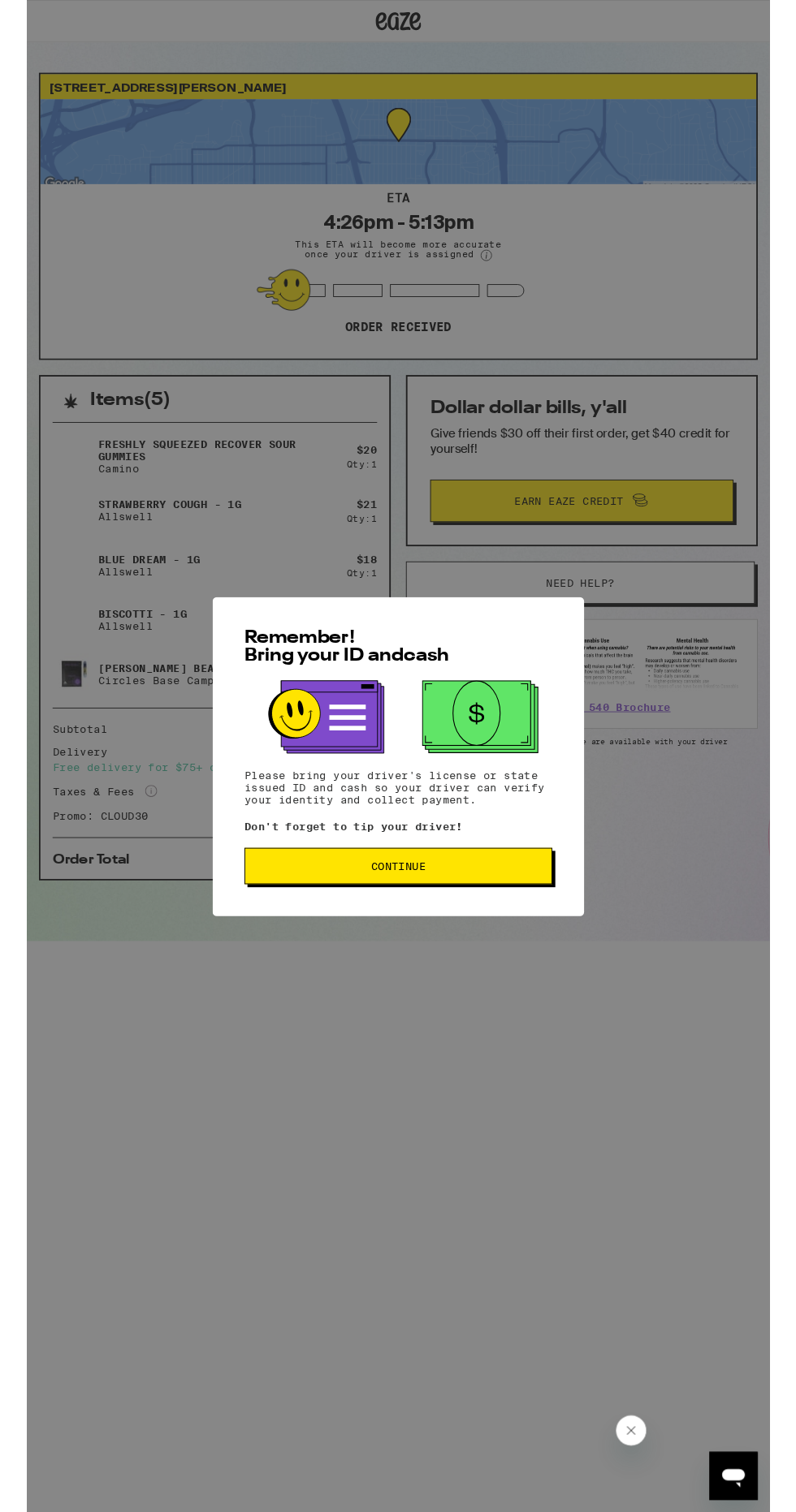
click at [481, 930] on span "Continue" at bounding box center [398, 928] width 303 height 12
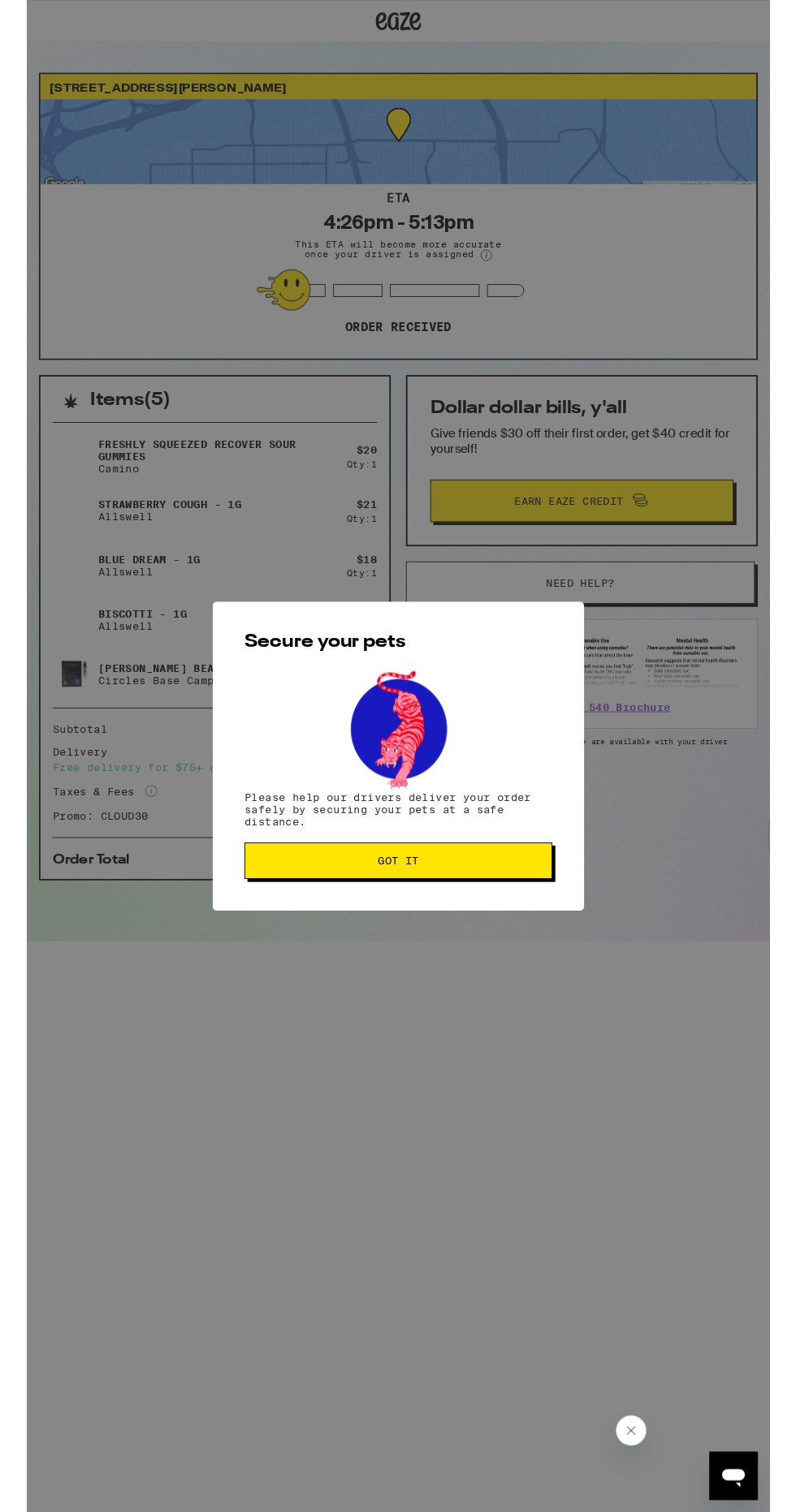
click at [452, 927] on span "Got it" at bounding box center [398, 922] width 303 height 12
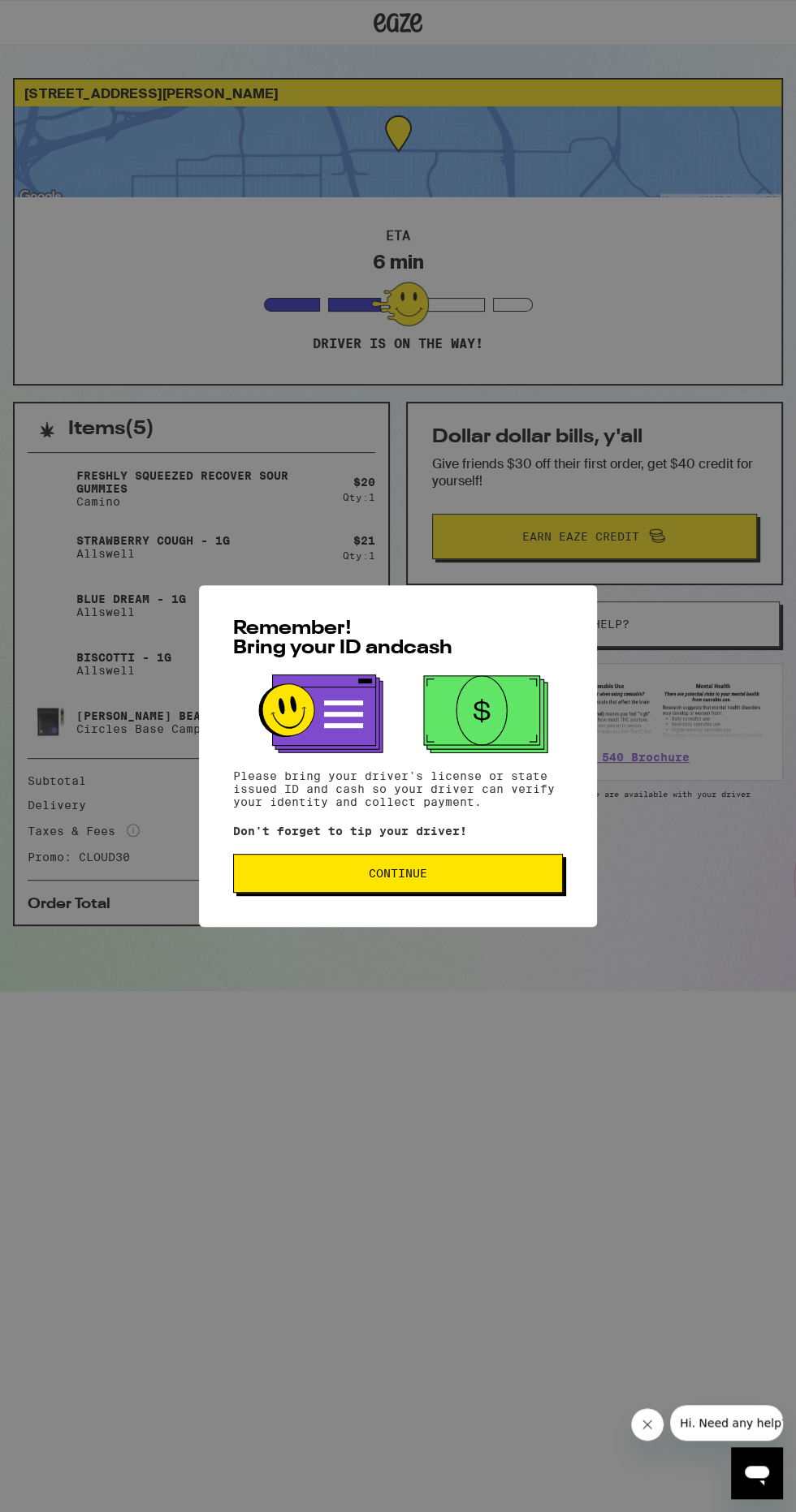
click at [539, 861] on button "Continue" at bounding box center [398, 873] width 330 height 39
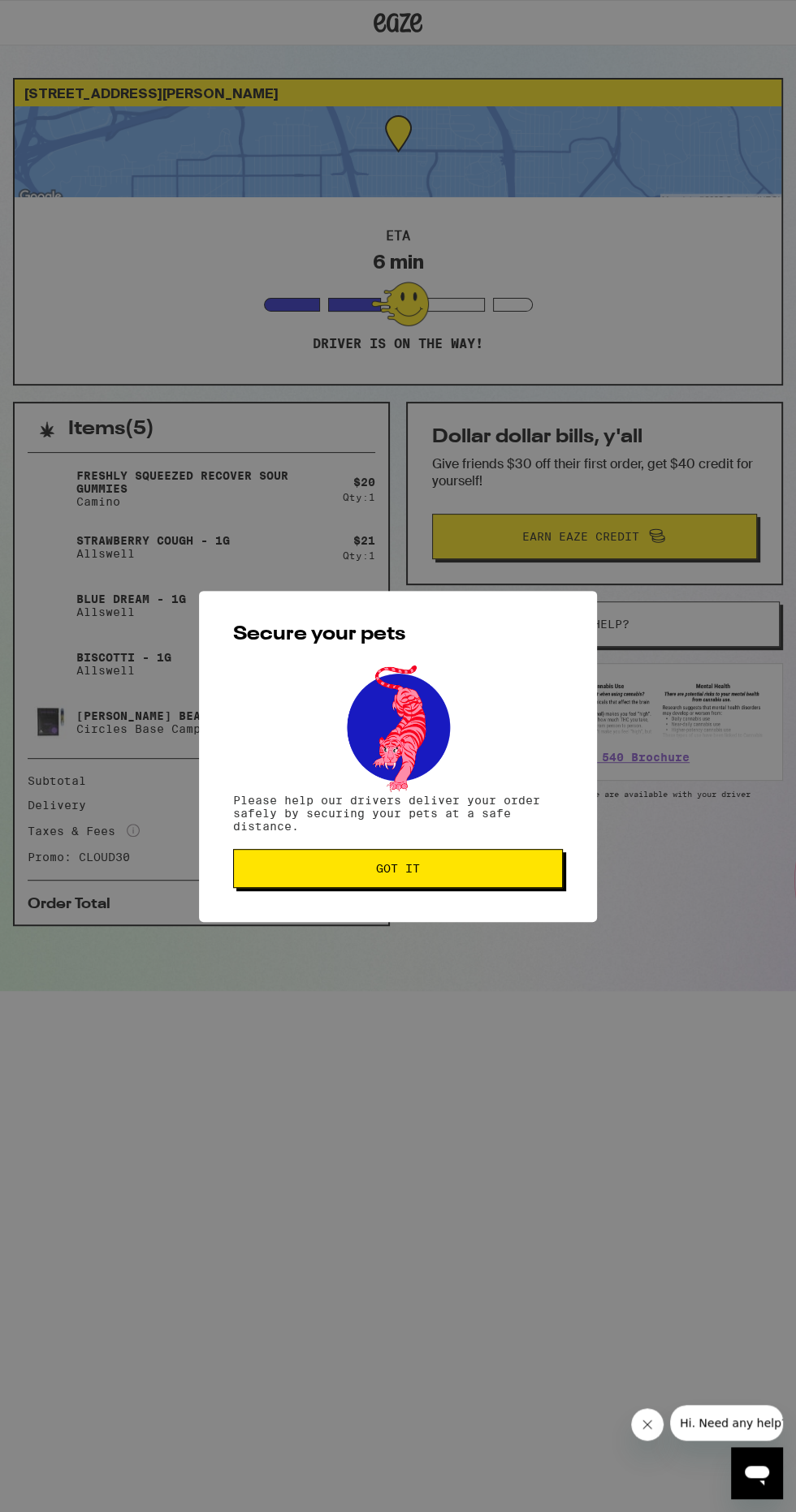
click at [524, 874] on span "Got it" at bounding box center [398, 868] width 303 height 12
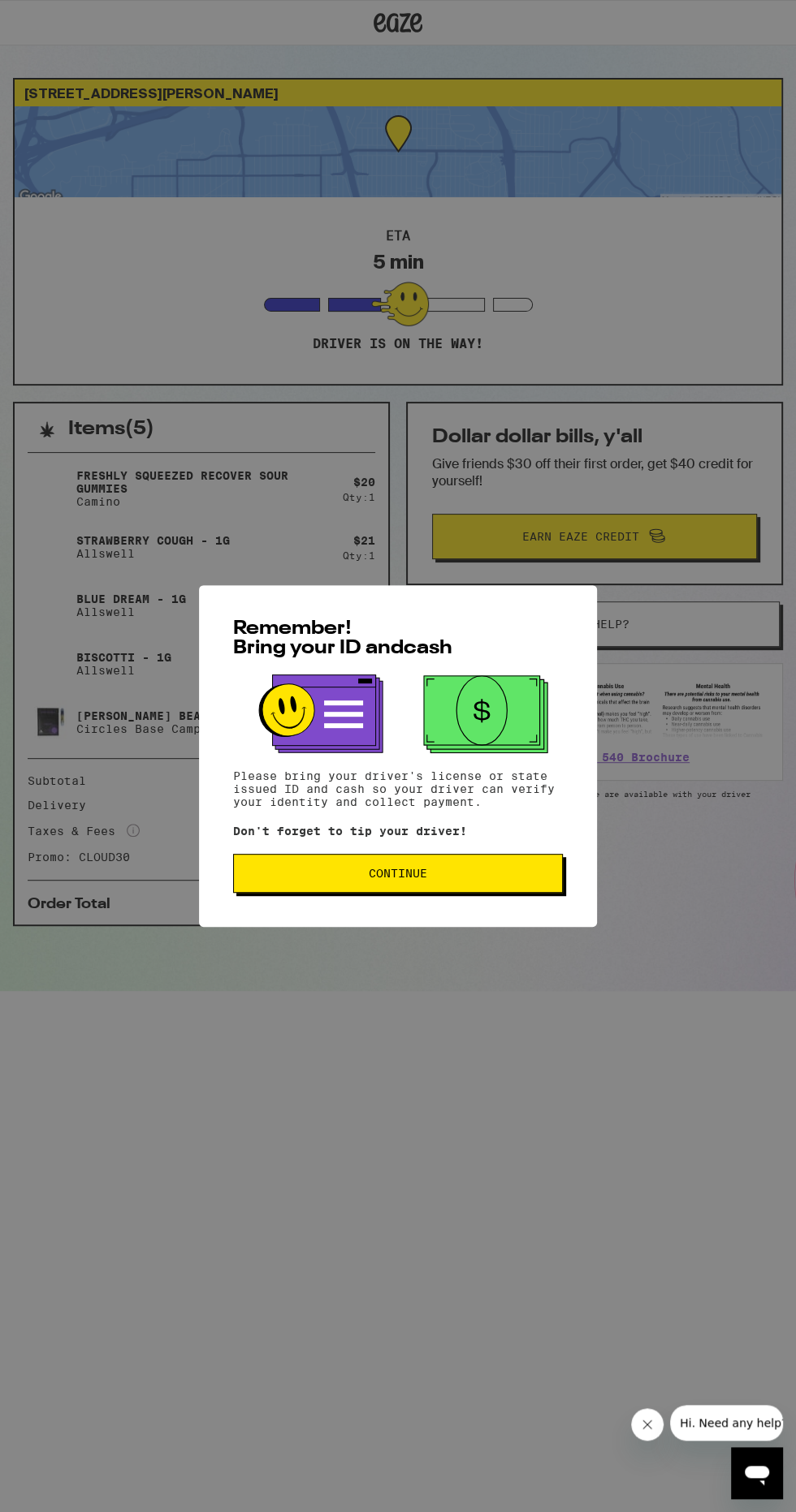
click at [475, 889] on button "Continue" at bounding box center [398, 873] width 330 height 39
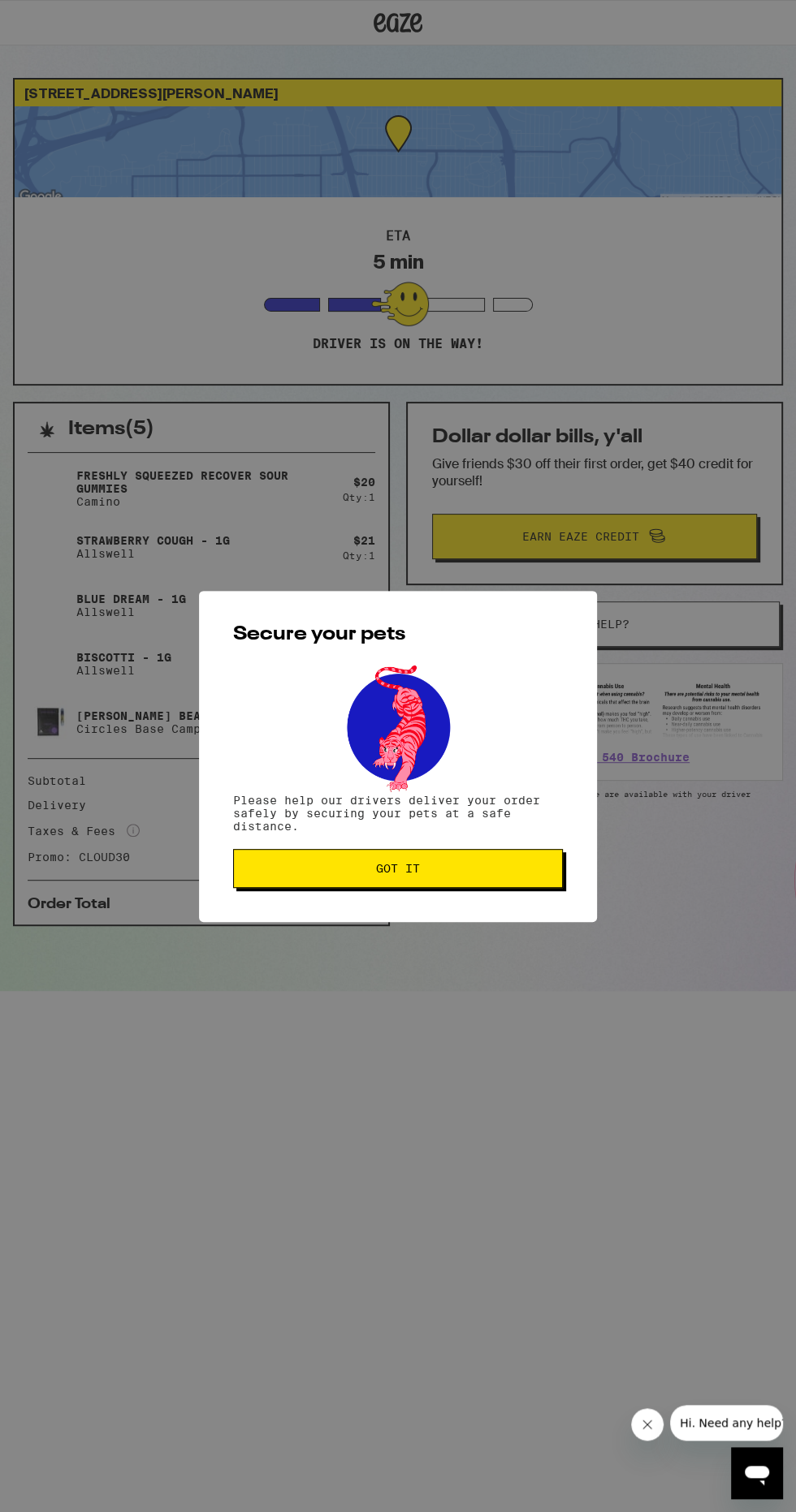
click at [513, 870] on span "Got it" at bounding box center [398, 868] width 303 height 12
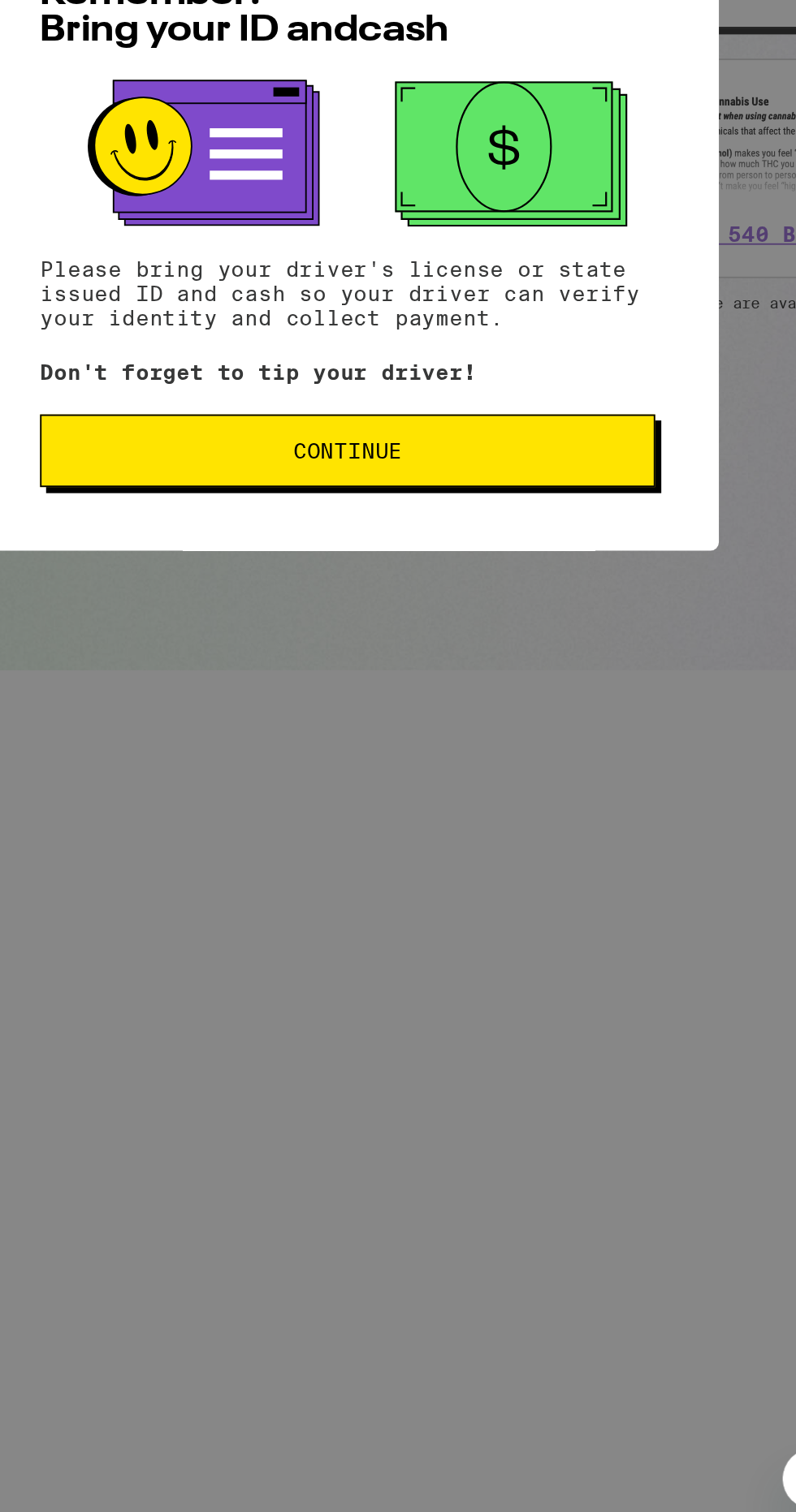
click at [478, 861] on button "Continue" at bounding box center [398, 873] width 330 height 39
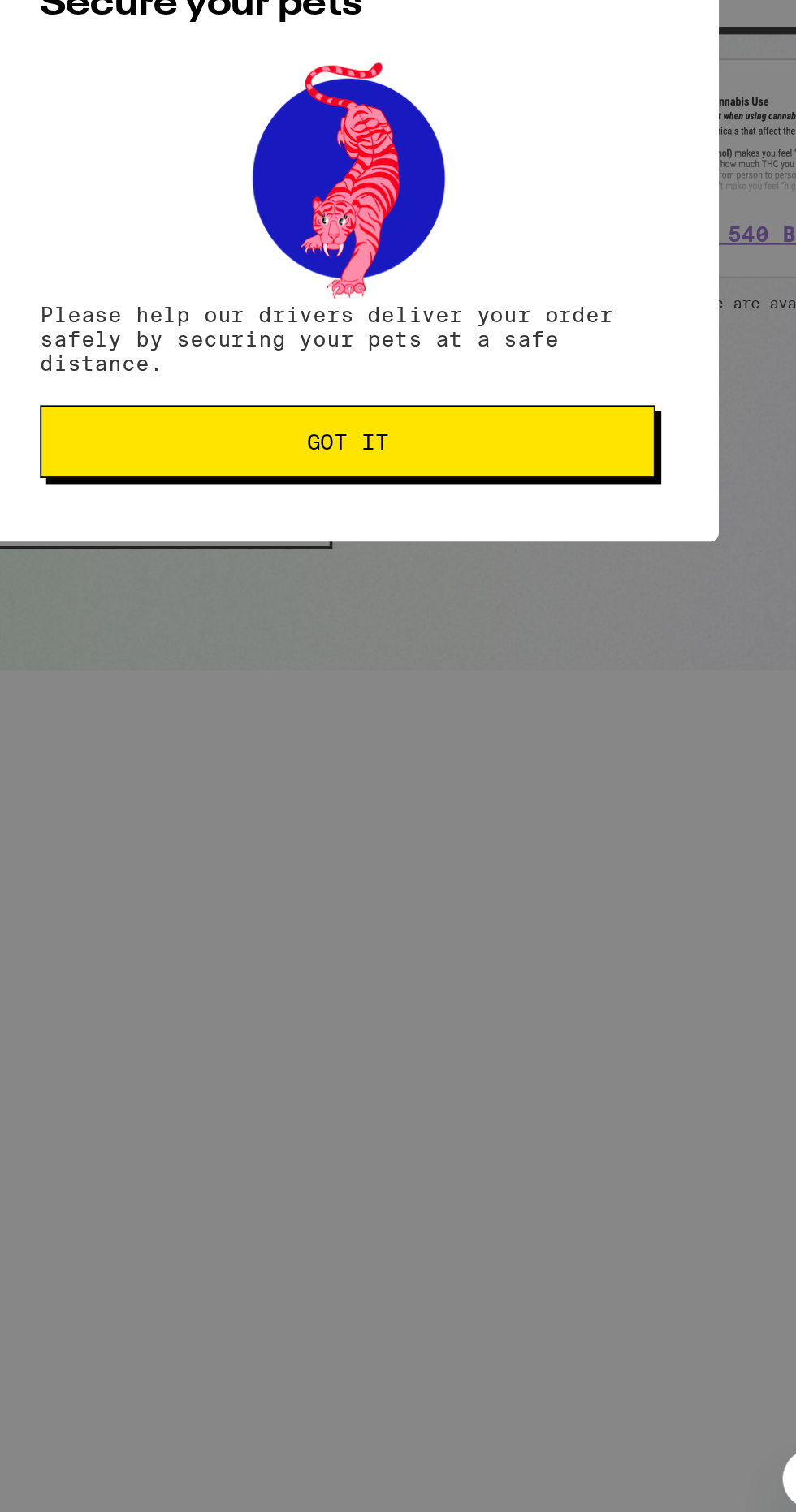
click at [502, 882] on button "Got it" at bounding box center [398, 868] width 330 height 39
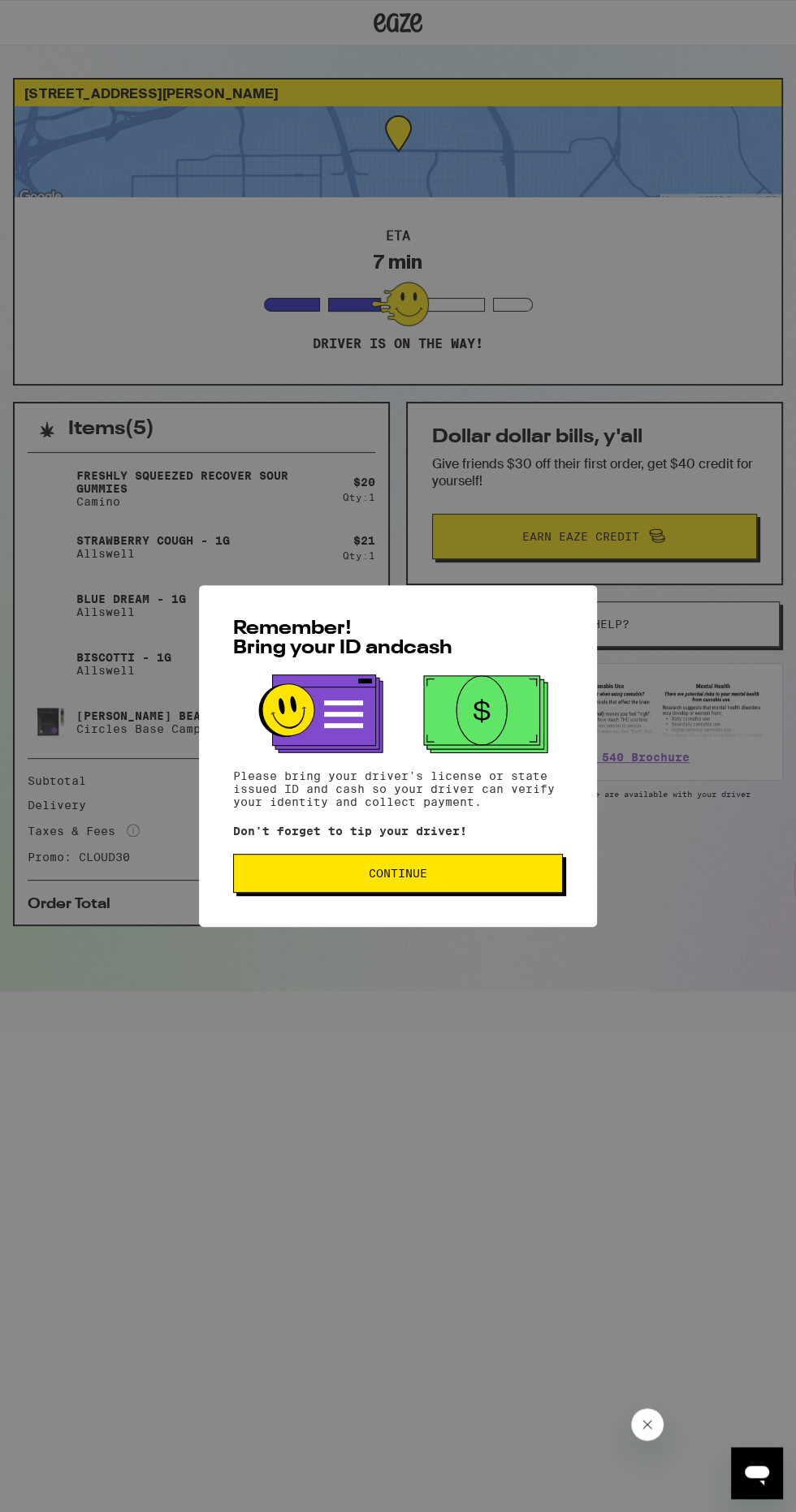
click at [544, 883] on button "Continue" at bounding box center [398, 873] width 330 height 39
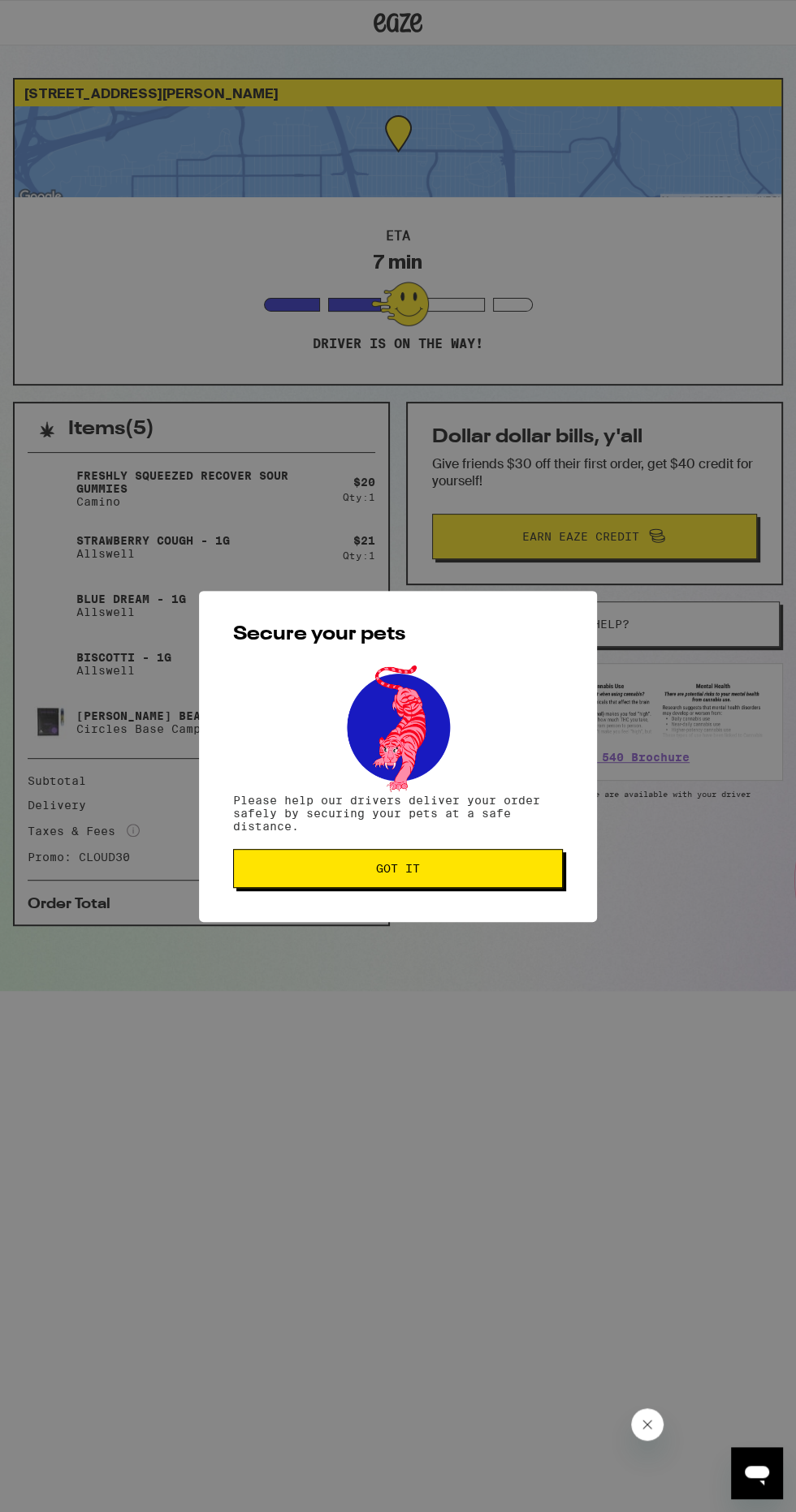
click at [547, 861] on button "Got it" at bounding box center [398, 868] width 330 height 39
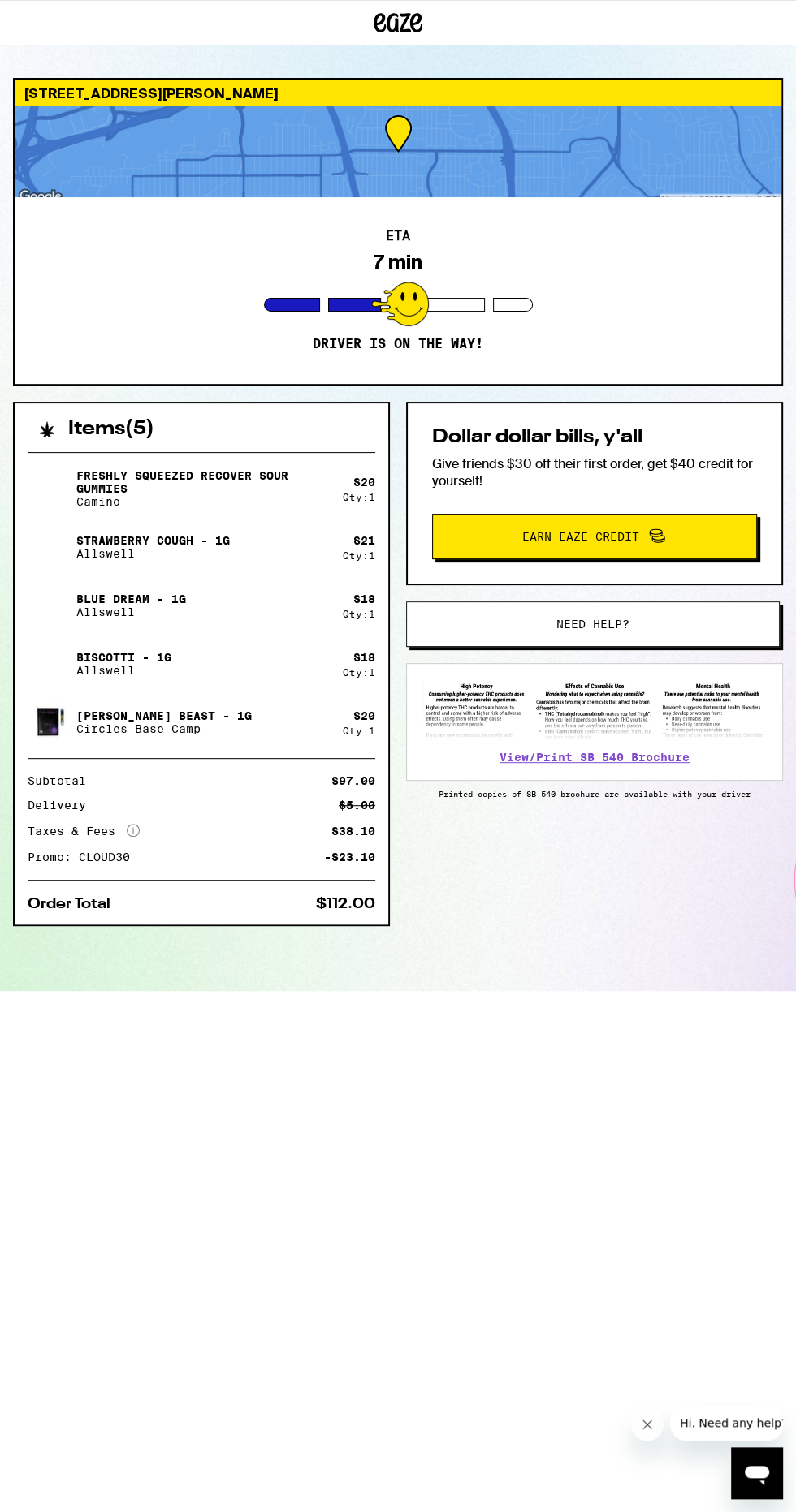
click at [771, 1436] on button "Hi. Need any help?" at bounding box center [732, 1422] width 126 height 35
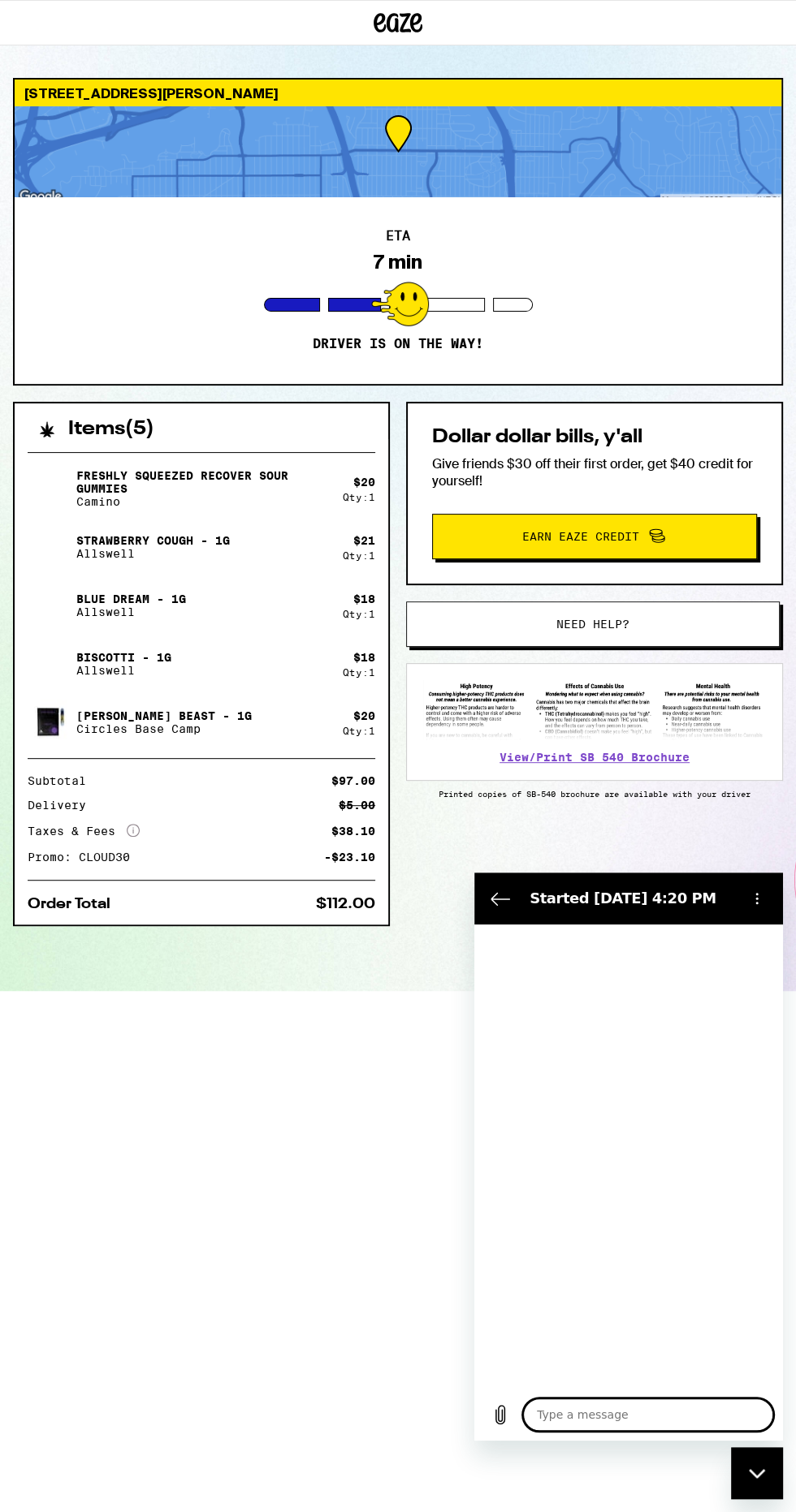
type textarea "x"
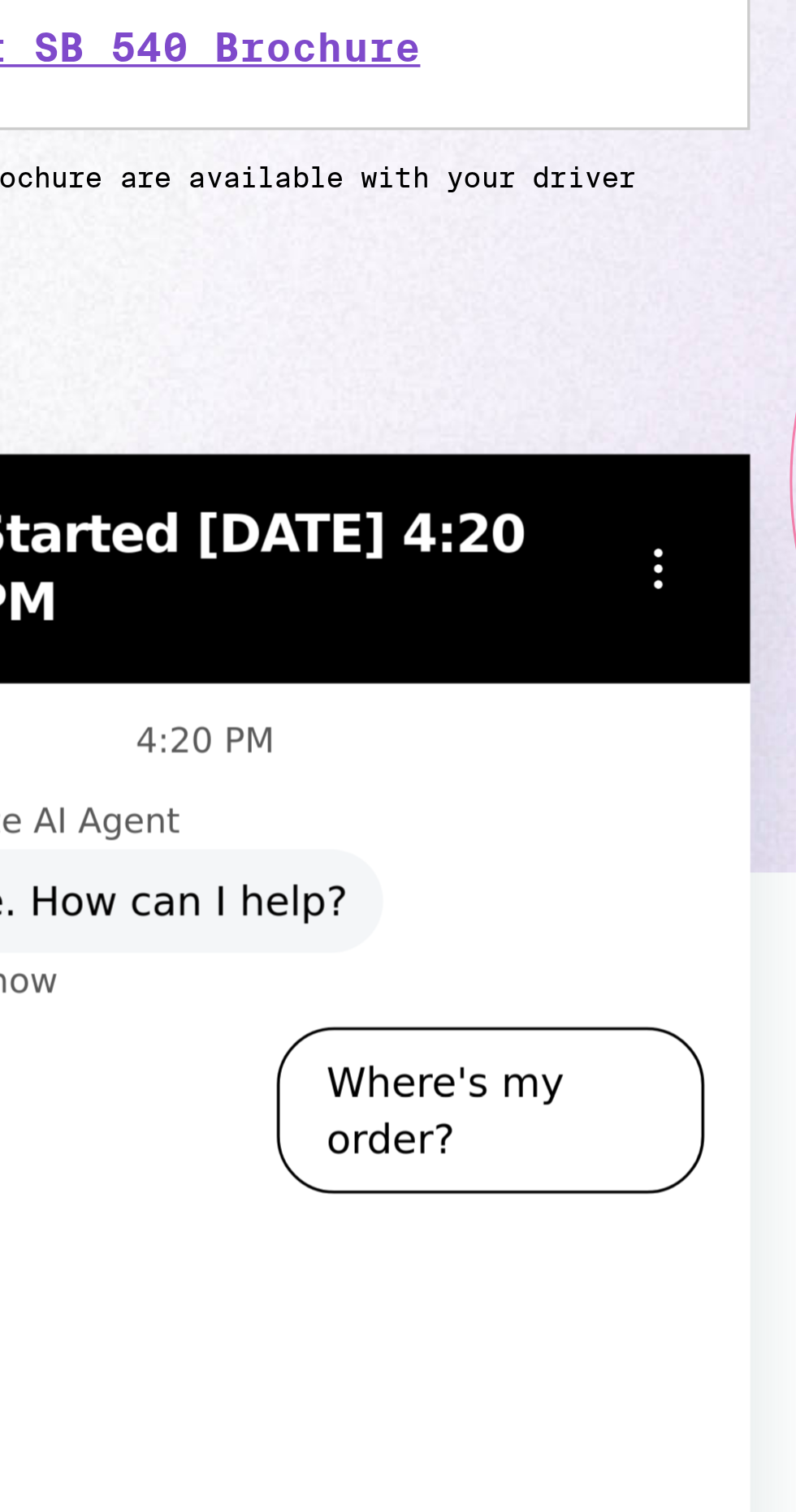
click at [718, 845] on div "Items ( 5 ) Freshly Squeezed Recover Sour Gummies Camino $ 20 Qty: 1 Strawberry…" at bounding box center [397, 697] width 770 height 589
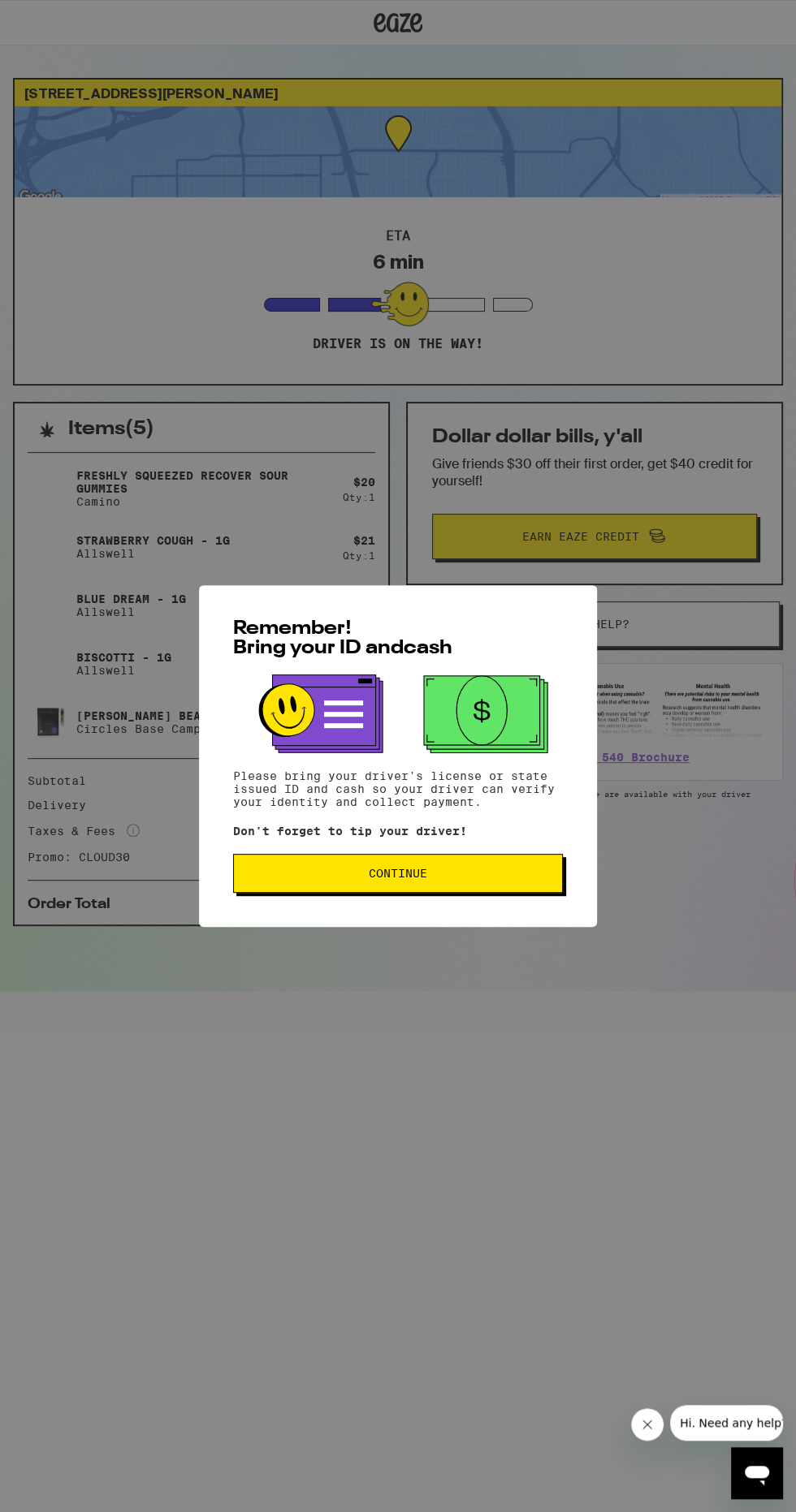
click at [484, 886] on button "Continue" at bounding box center [398, 873] width 330 height 39
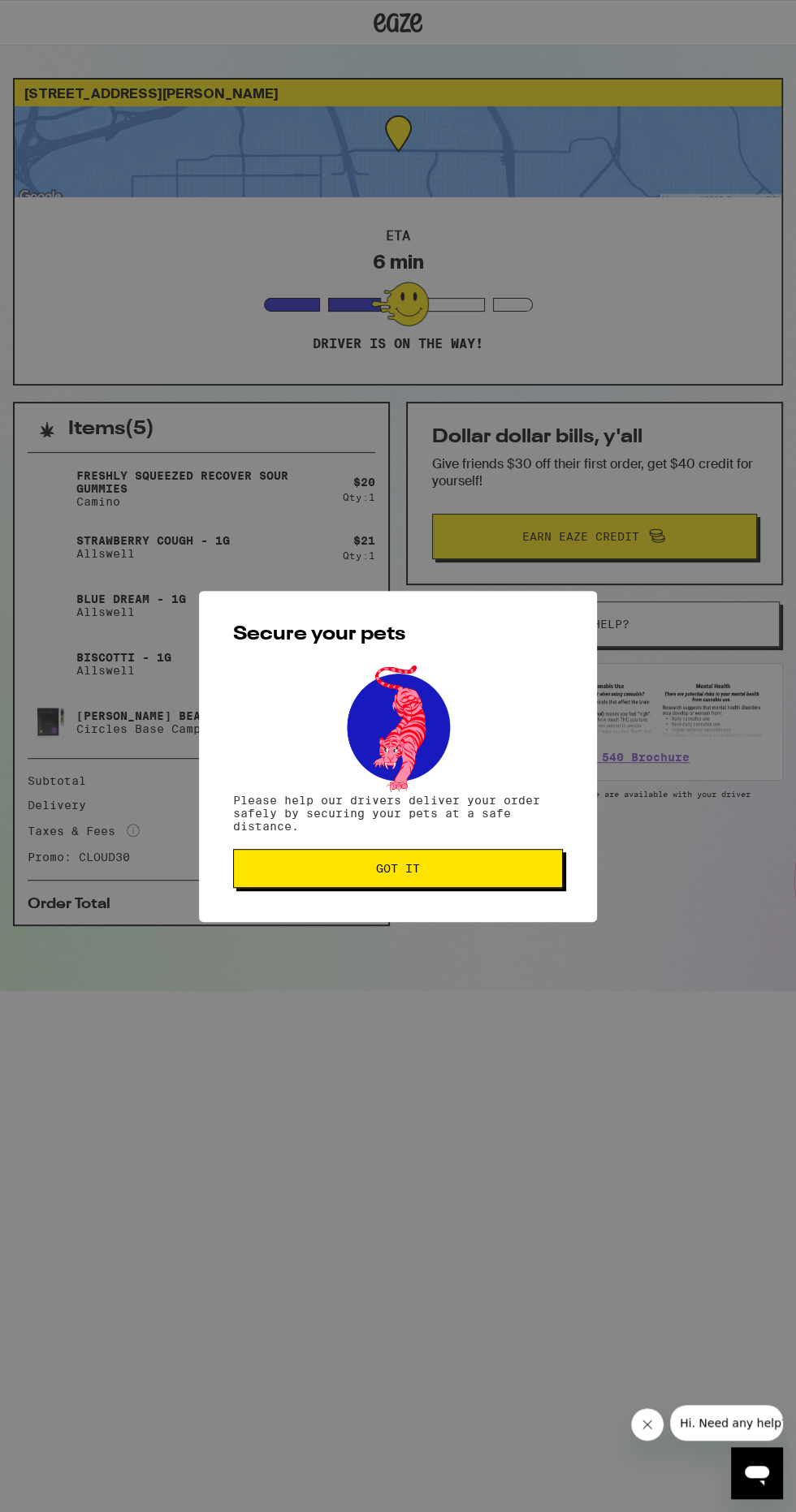
click at [535, 875] on span "Got it" at bounding box center [398, 868] width 303 height 12
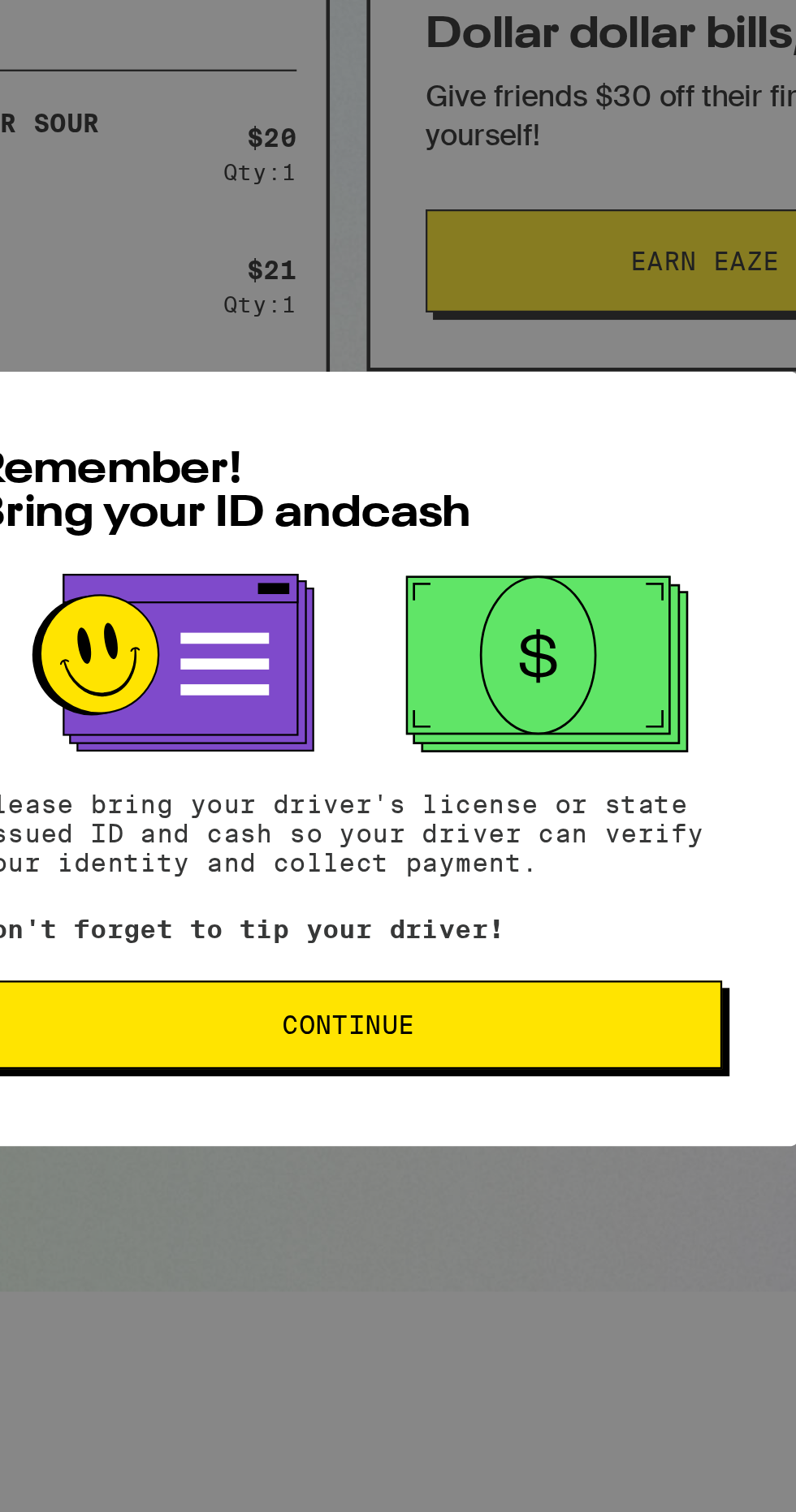
click at [491, 879] on span "Continue" at bounding box center [398, 874] width 303 height 12
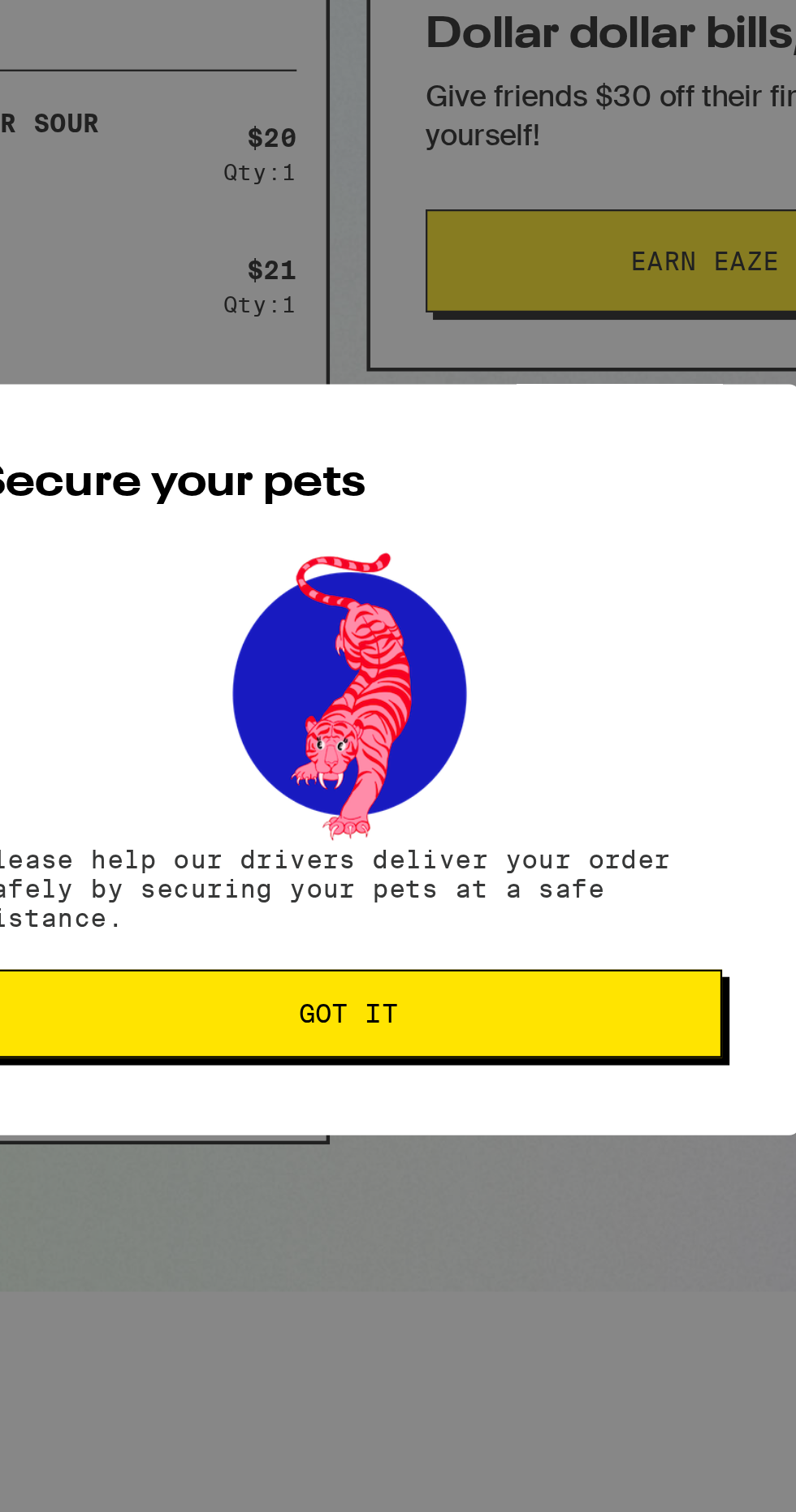
click at [487, 873] on span "Got it" at bounding box center [398, 868] width 303 height 12
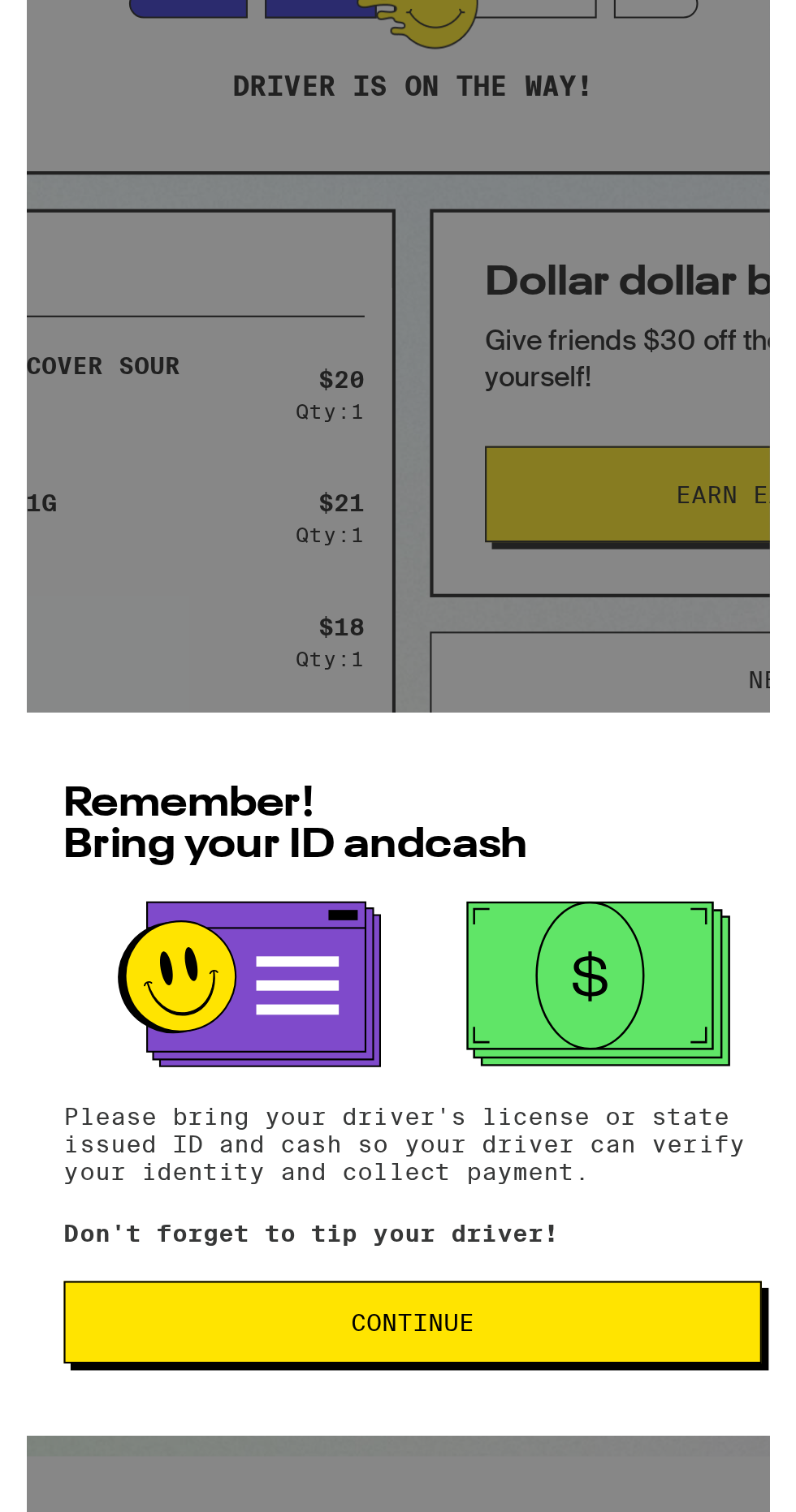
click at [475, 934] on span "Continue" at bounding box center [398, 928] width 303 height 12
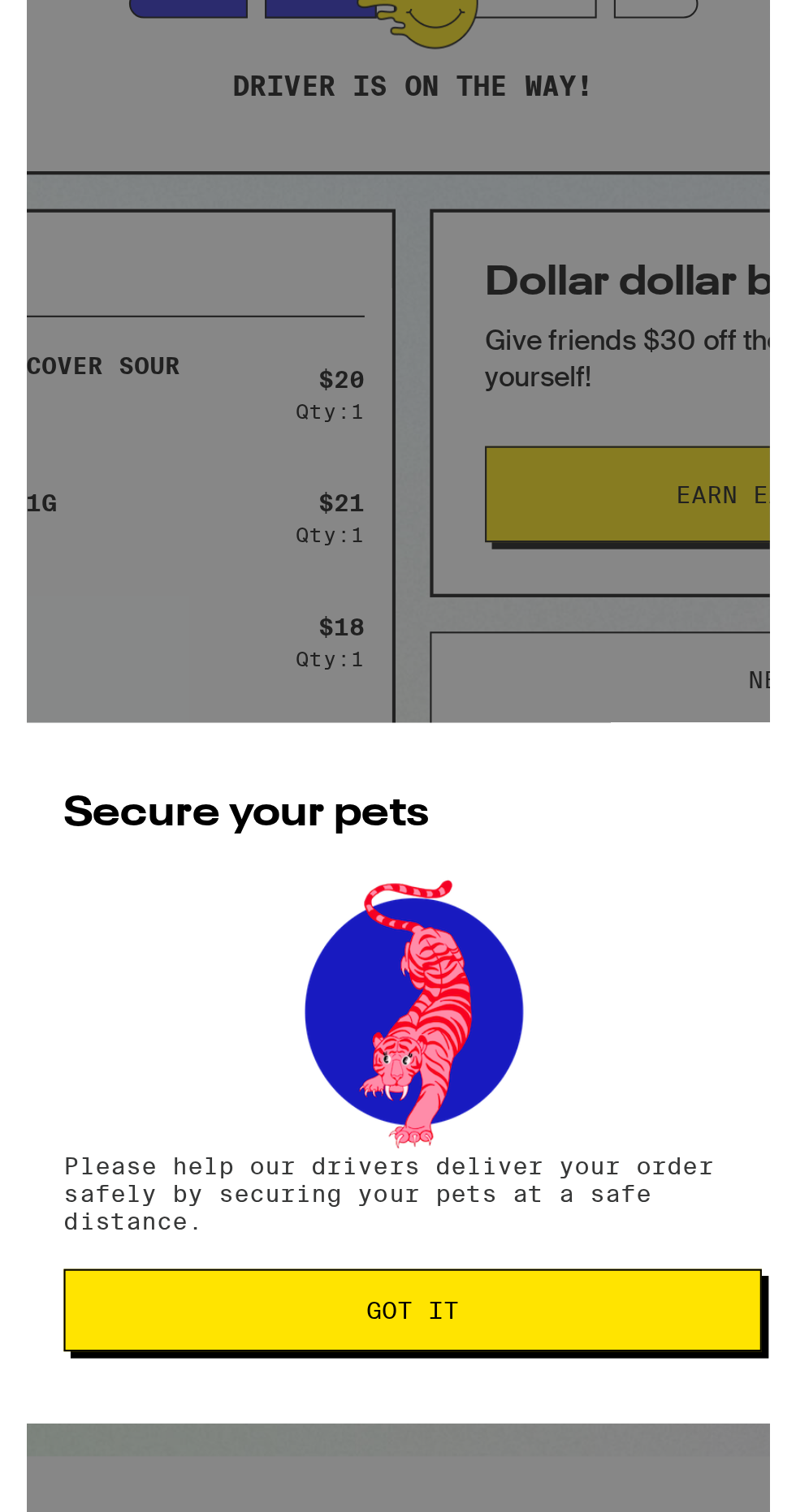
click at [500, 925] on span "Got it" at bounding box center [398, 922] width 303 height 12
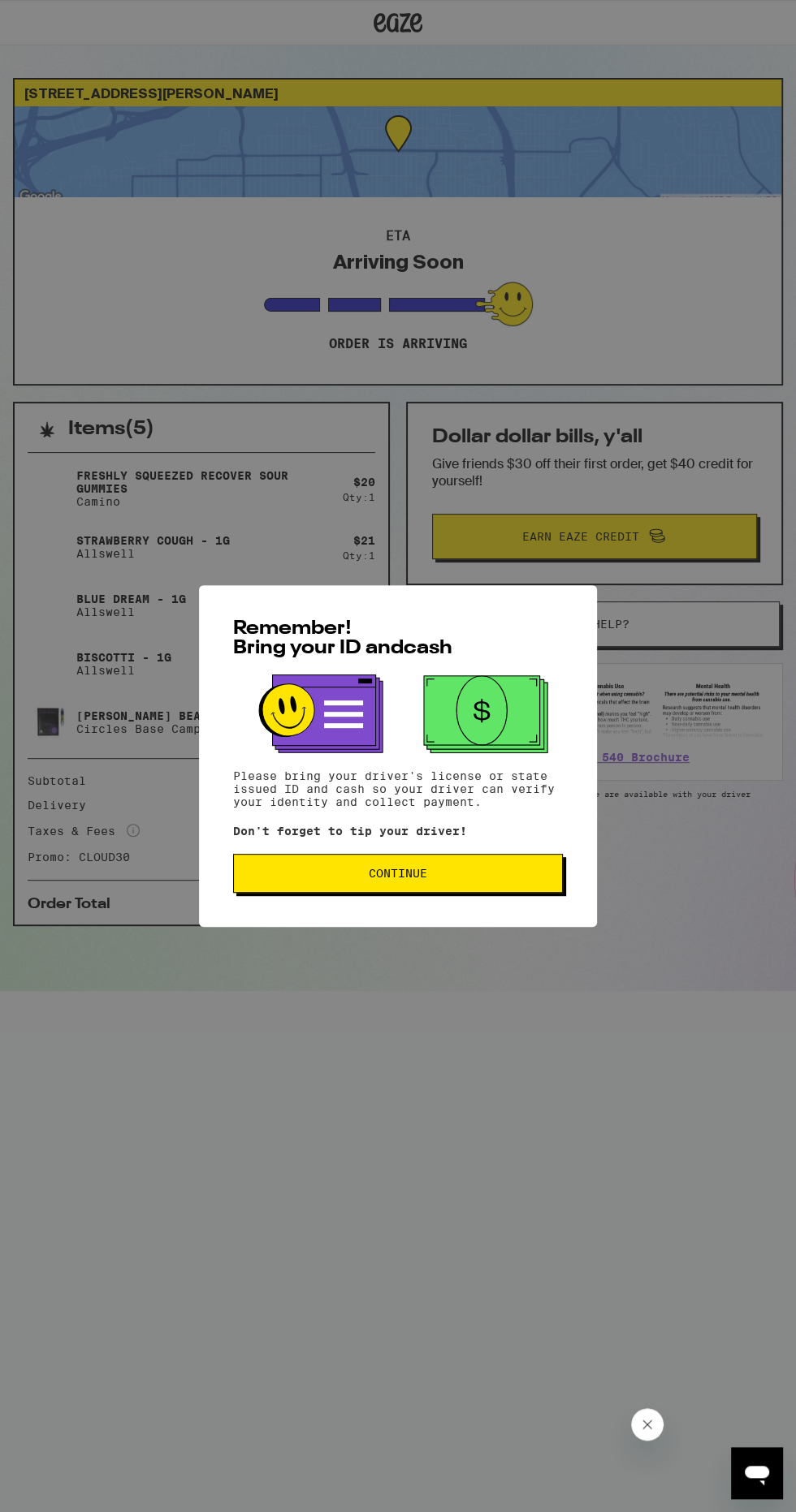
click at [456, 865] on button "Continue" at bounding box center [398, 873] width 330 height 39
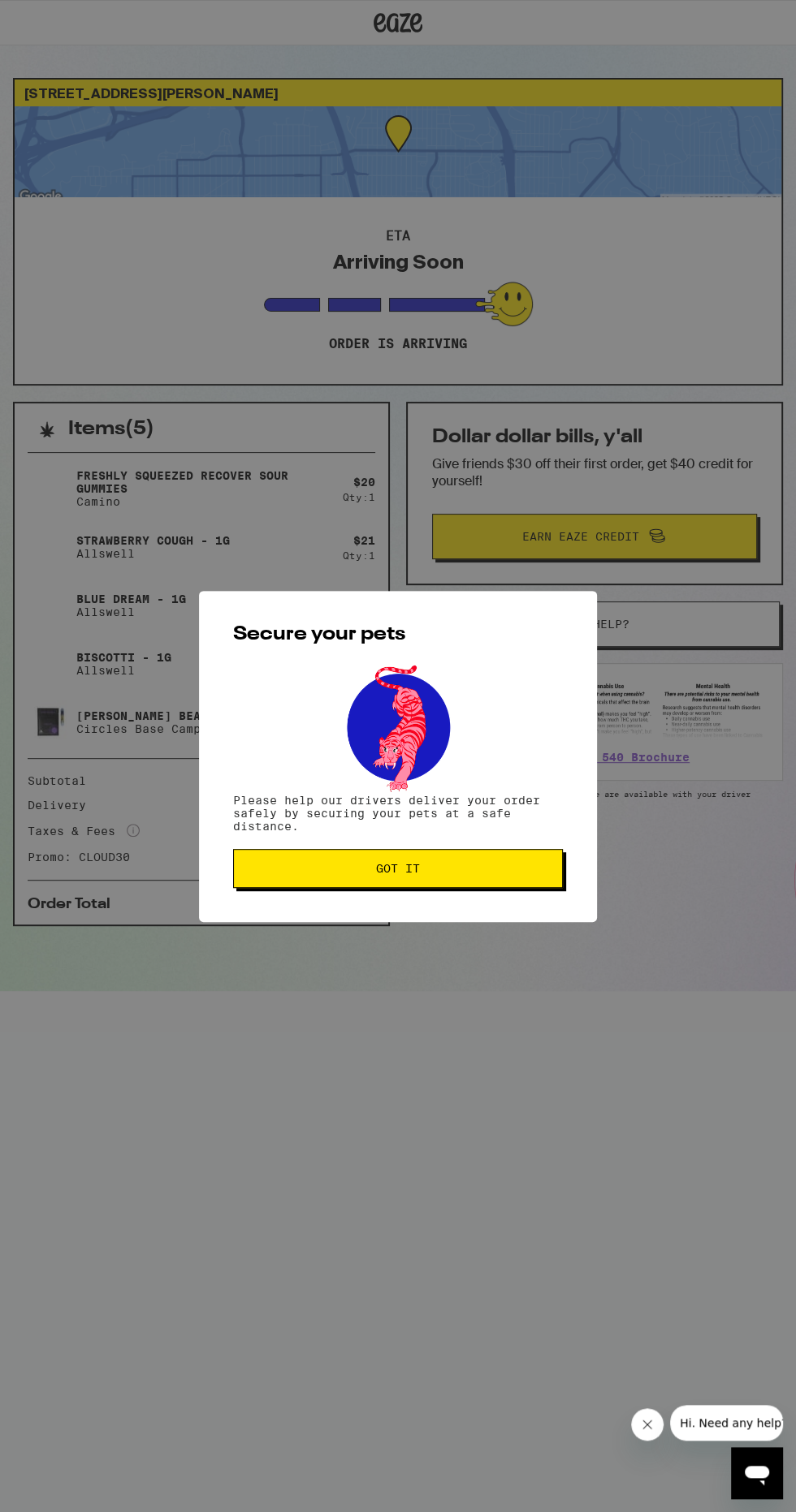
click at [524, 870] on span "Got it" at bounding box center [398, 868] width 303 height 12
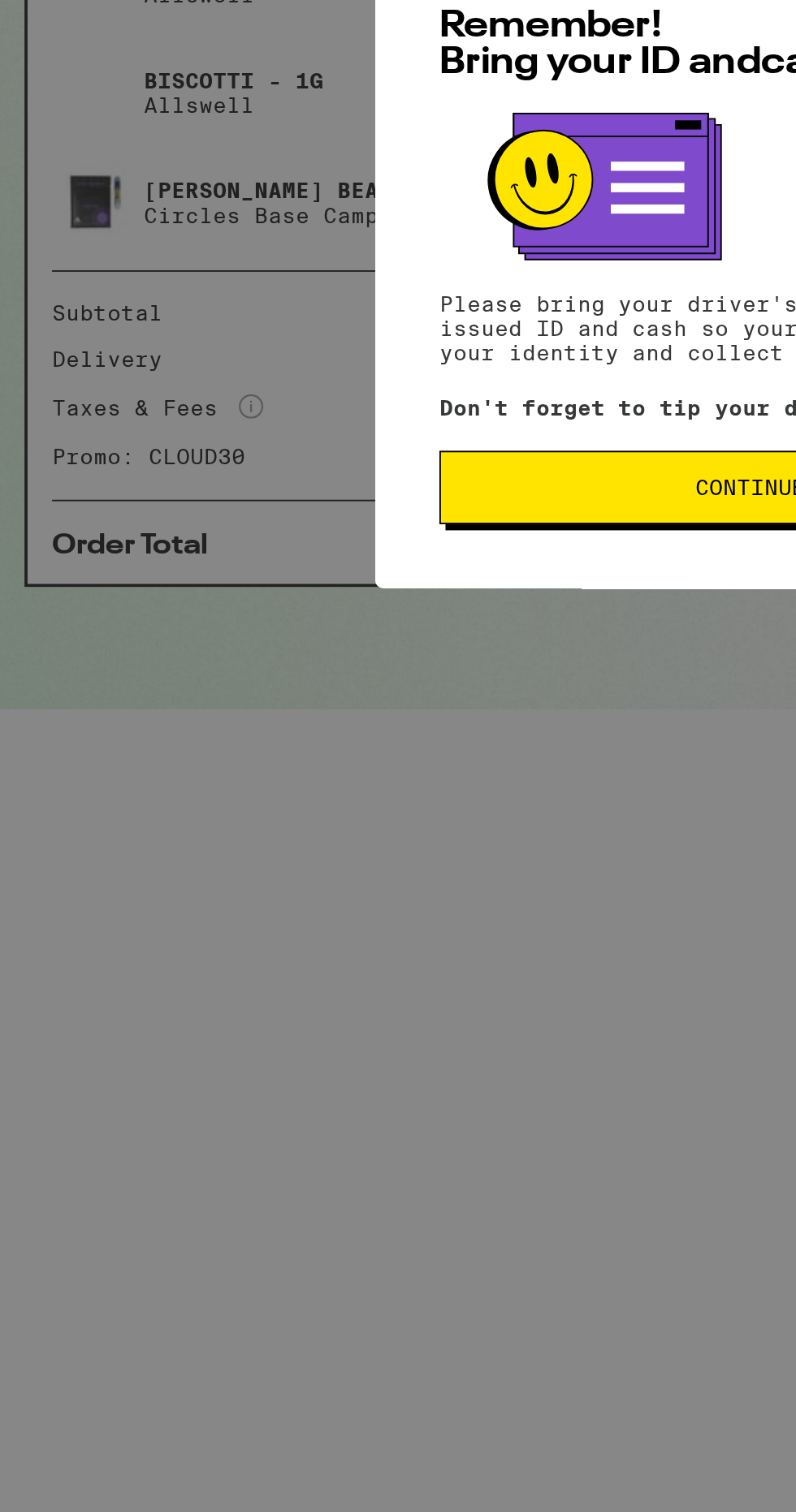
click at [366, 865] on button "Continue" at bounding box center [398, 873] width 330 height 39
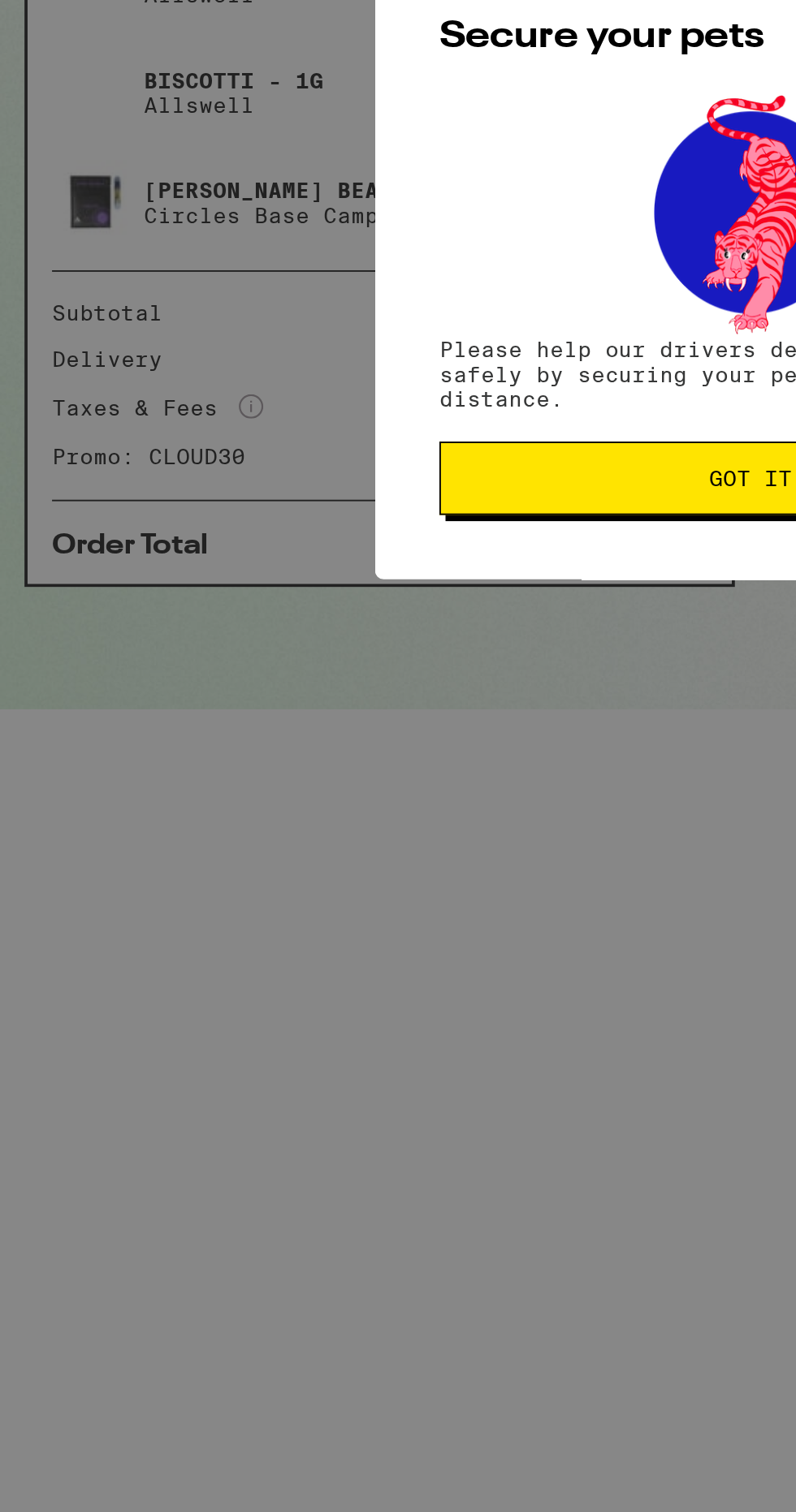
click at [385, 875] on span "Got it" at bounding box center [398, 868] width 44 height 12
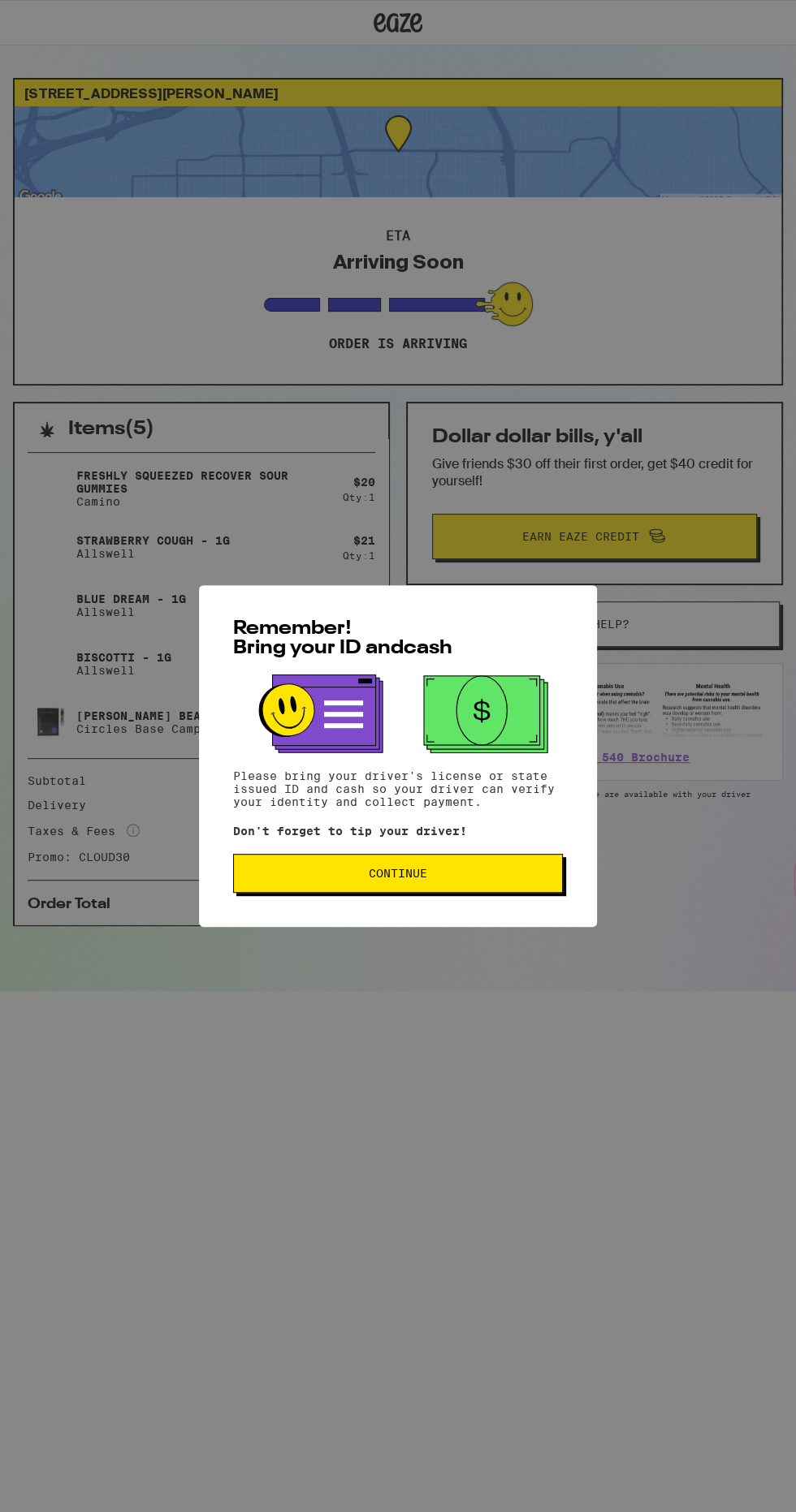
click at [494, 876] on span "Continue" at bounding box center [398, 874] width 303 height 12
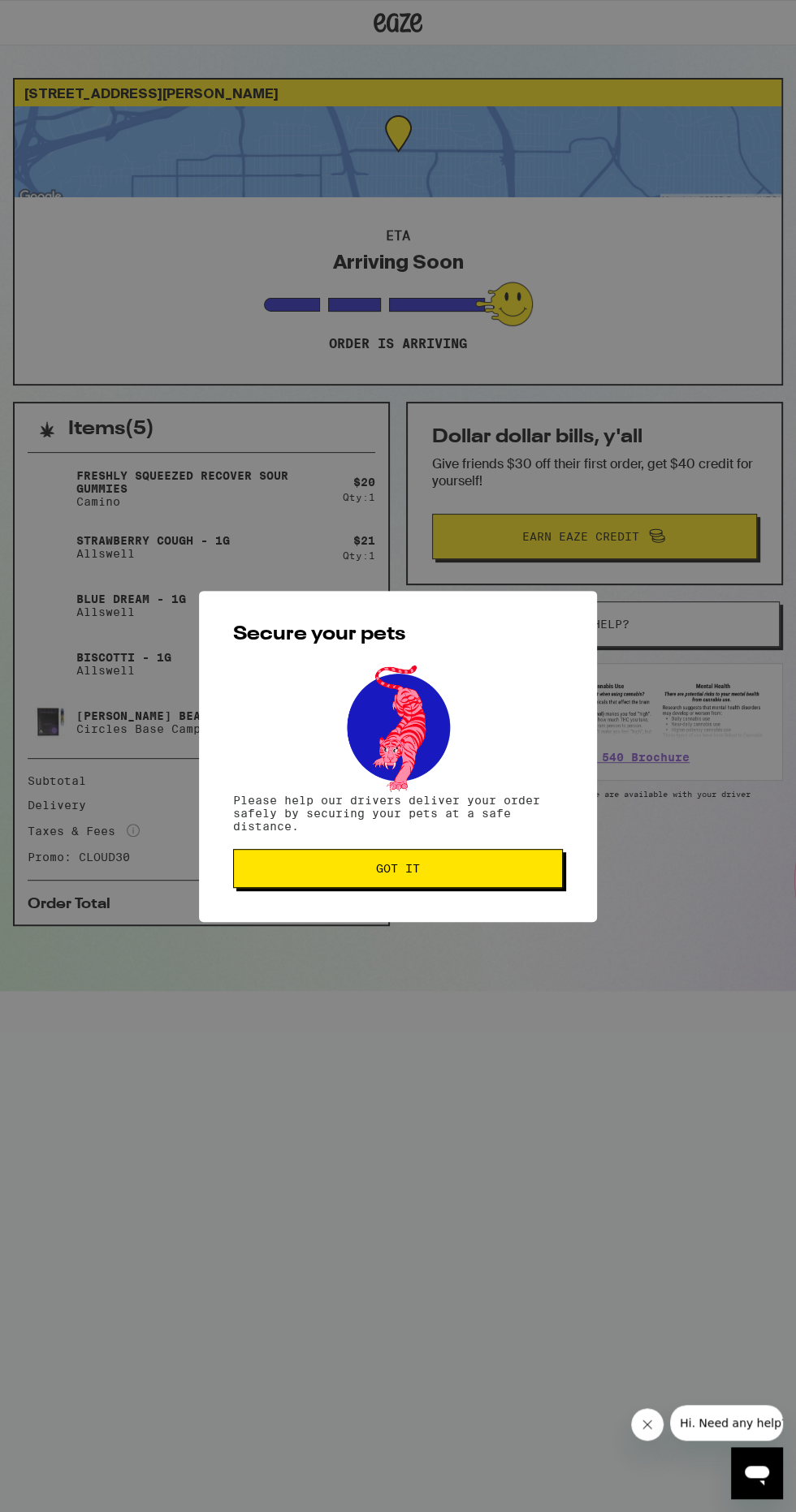
click at [531, 871] on span "Got it" at bounding box center [398, 868] width 303 height 12
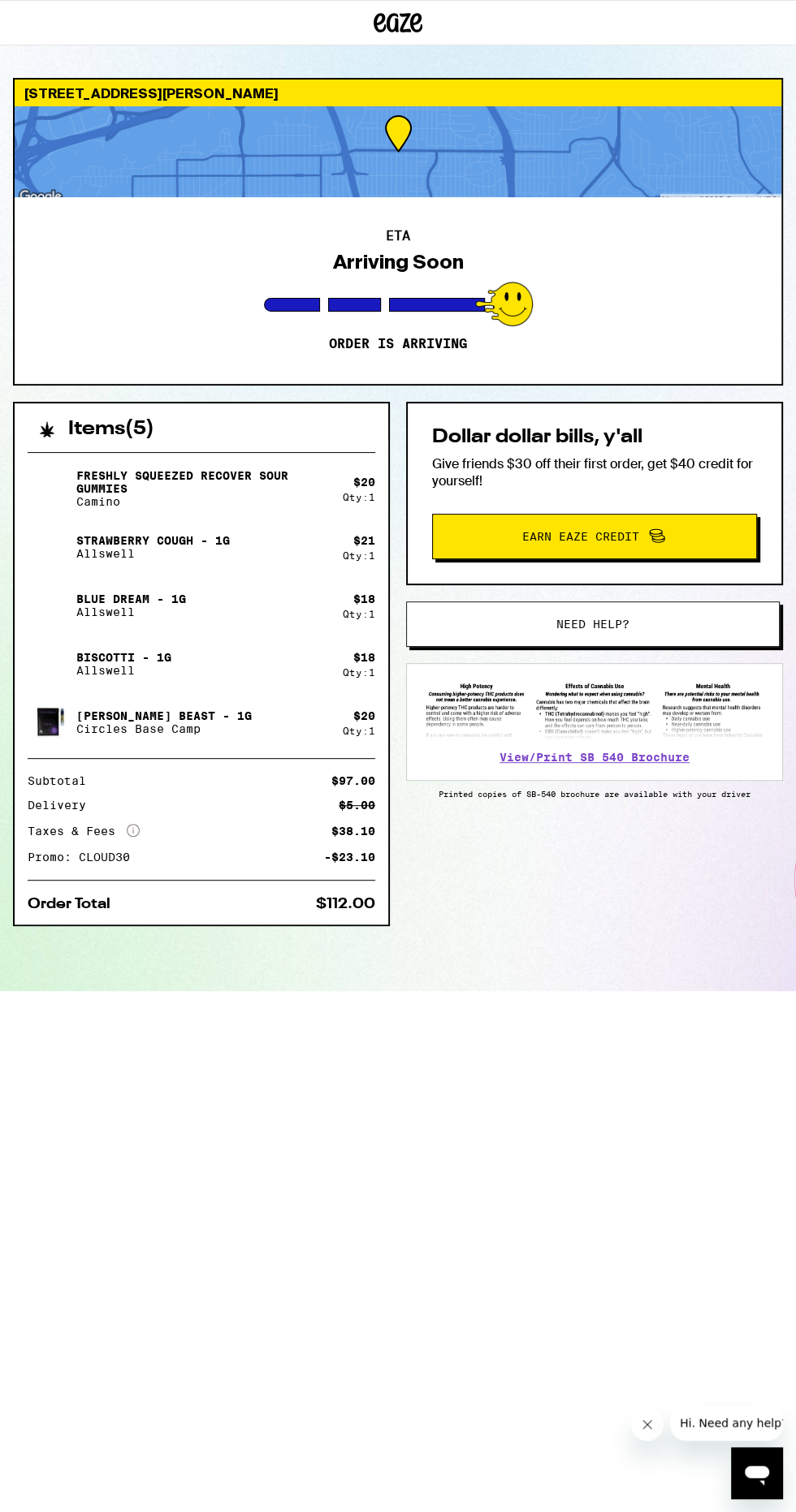
click at [561, 988] on div "Items ( 5 ) Freshly Squeezed Recover Sour Gummies Camino $ 20 Qty: 1 Strawberry…" at bounding box center [397, 697] width 770 height 589
